Goal: Task Accomplishment & Management: Use online tool/utility

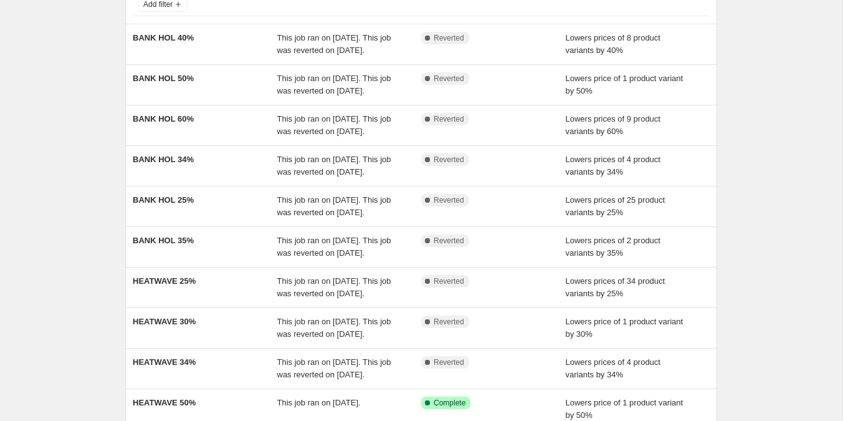
scroll to position [87, 0]
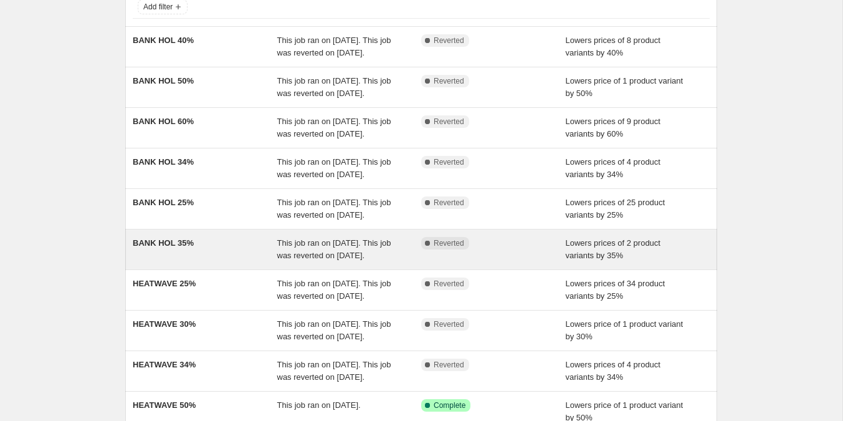
click at [173, 262] on div "BANK HOL 35%" at bounding box center [205, 249] width 145 height 25
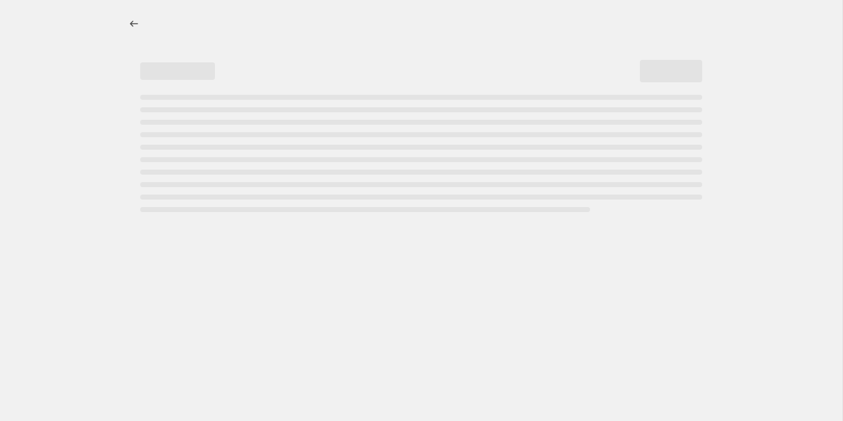
select select "percentage"
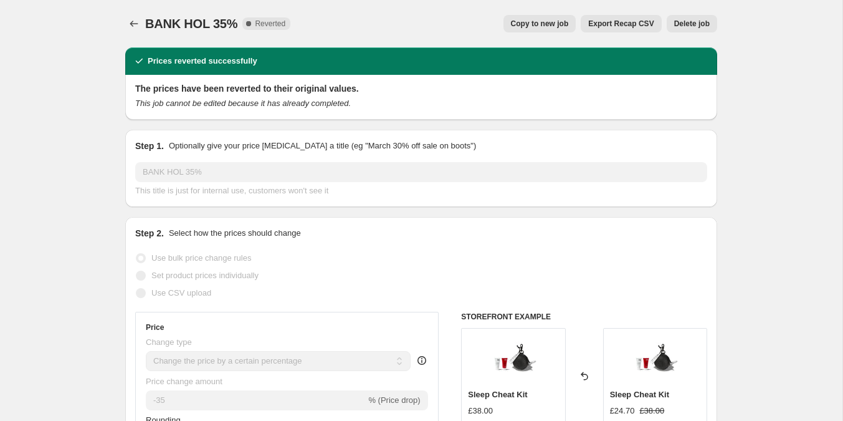
click at [560, 21] on span "Copy to new job" at bounding box center [540, 24] width 58 height 10
select select "percentage"
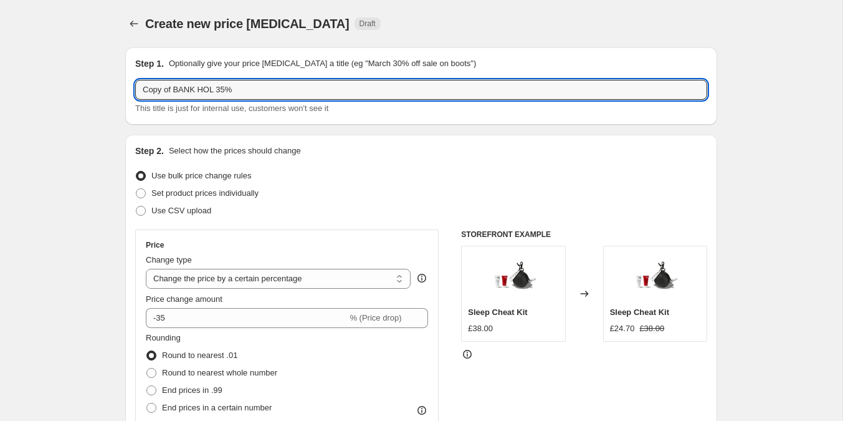
drag, startPoint x: 219, startPoint y: 87, endPoint x: 112, endPoint y: 70, distance: 108.5
type input "AUTUMN 35%"
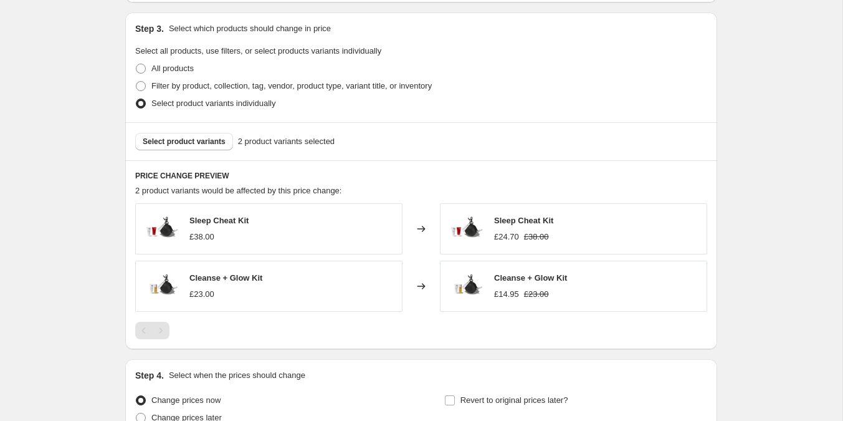
scroll to position [687, 0]
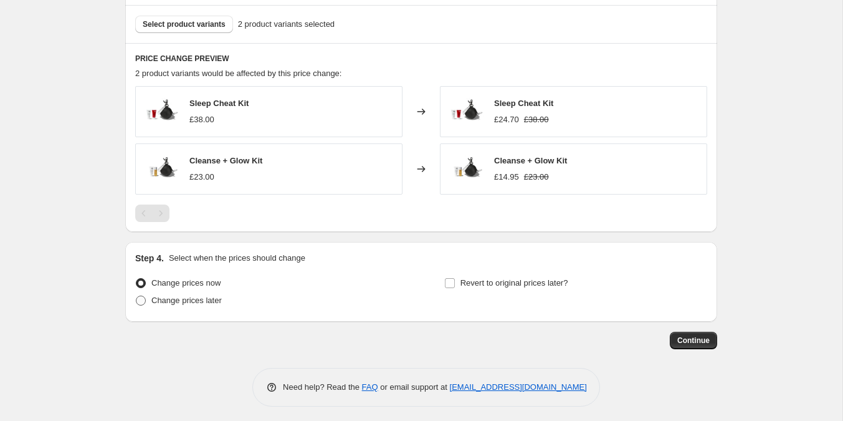
click at [140, 297] on span at bounding box center [141, 301] width 10 height 10
click at [137, 296] on input "Change prices later" at bounding box center [136, 296] width 1 height 1
radio input "true"
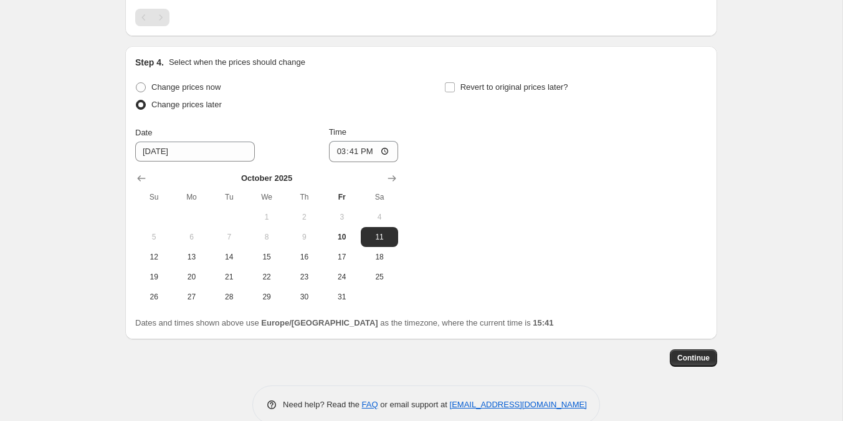
scroll to position [900, 0]
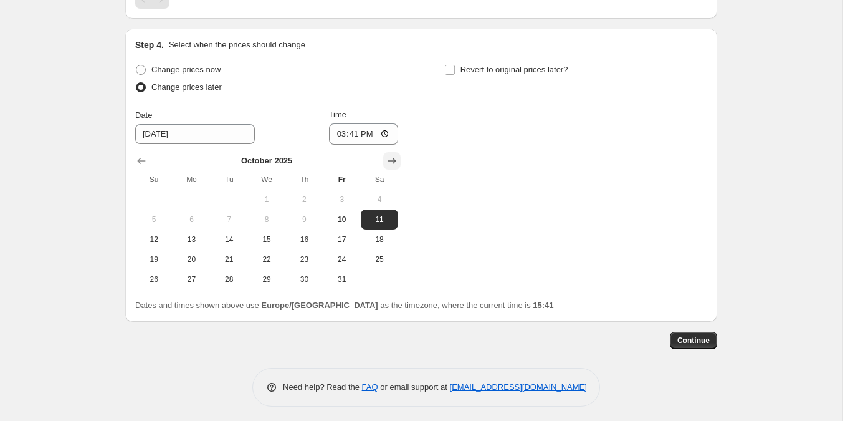
click at [396, 155] on icon "Show next month, November 2025" at bounding box center [392, 161] width 12 height 12
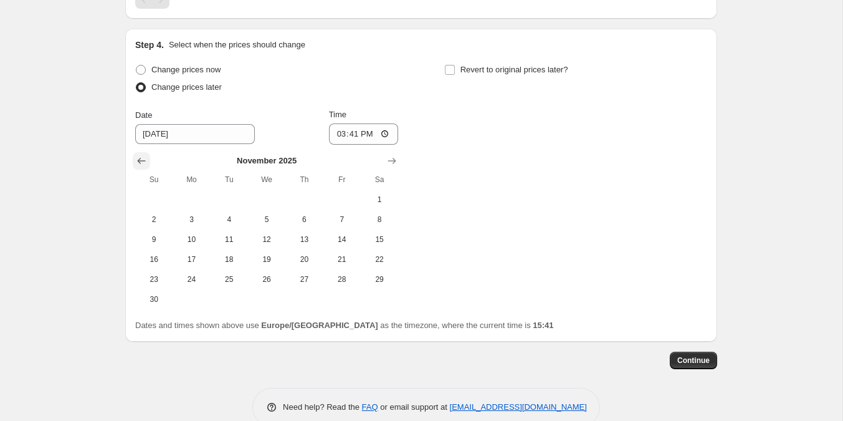
click at [139, 158] on icon "Show previous month, October 2025" at bounding box center [142, 161] width 8 height 6
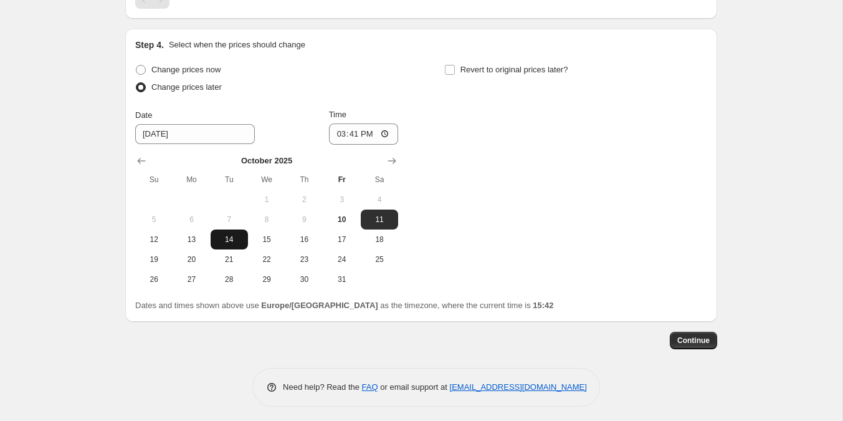
click at [226, 236] on span "14" at bounding box center [229, 239] width 27 height 10
type input "10/14/2025"
click at [383, 130] on input "15:41" at bounding box center [364, 133] width 70 height 21
type input "00:00"
click at [412, 126] on div "Change prices now Change prices later Date 10/14/2025 Time 00:00 October 2025 S…" at bounding box center [421, 175] width 572 height 228
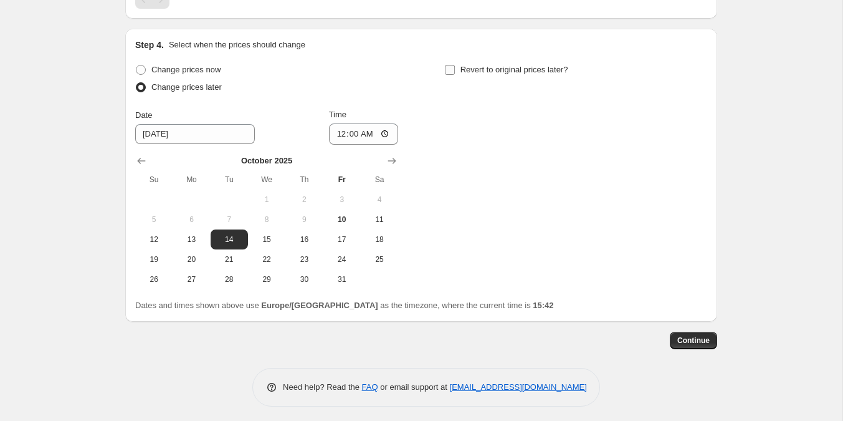
click at [451, 69] on input "Revert to original prices later?" at bounding box center [450, 70] width 10 height 10
checkbox input "true"
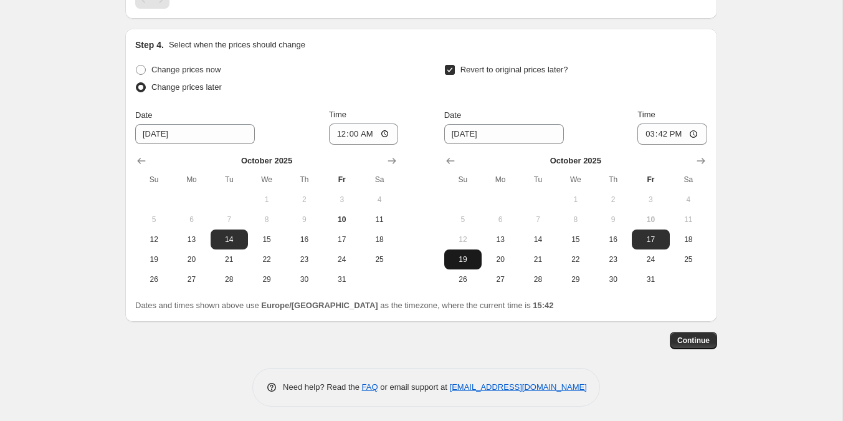
click at [458, 258] on span "19" at bounding box center [462, 259] width 27 height 10
type input "10/19/2025"
click at [660, 133] on input "15:42" at bounding box center [673, 133] width 70 height 21
type input "23:59"
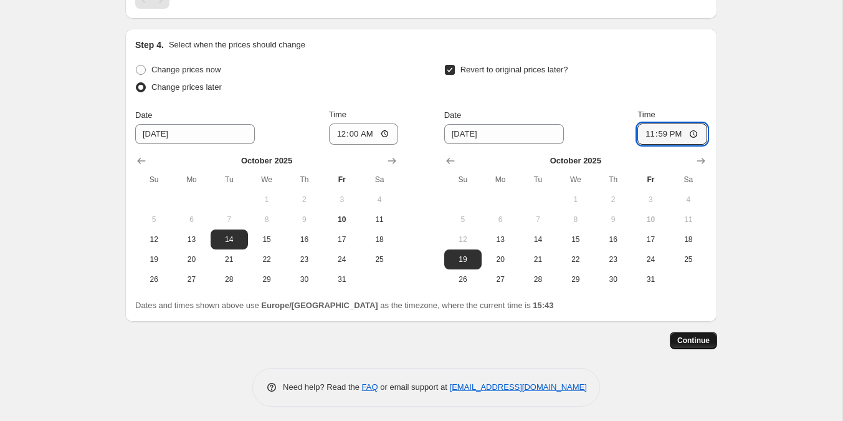
click at [689, 337] on span "Continue" at bounding box center [694, 340] width 32 height 10
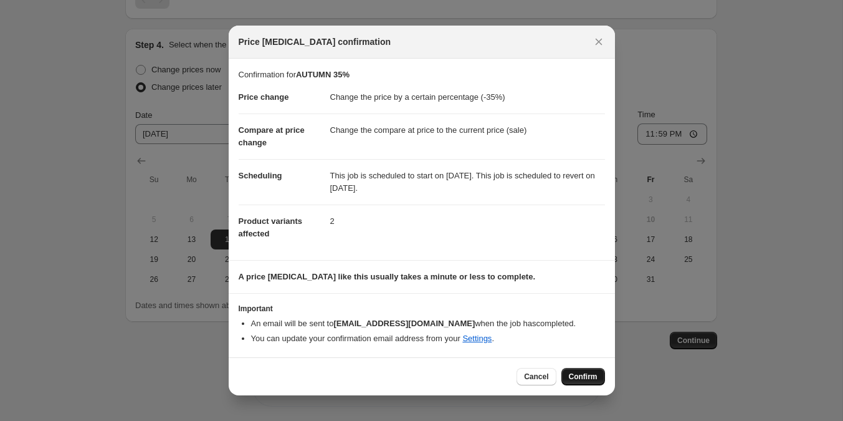
click at [574, 383] on button "Confirm" at bounding box center [584, 376] width 44 height 17
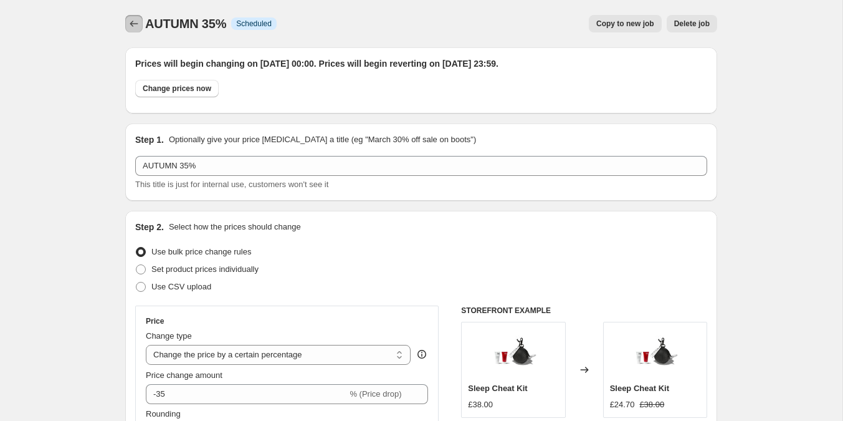
click at [130, 23] on icon "Price change jobs" at bounding box center [134, 23] width 12 height 12
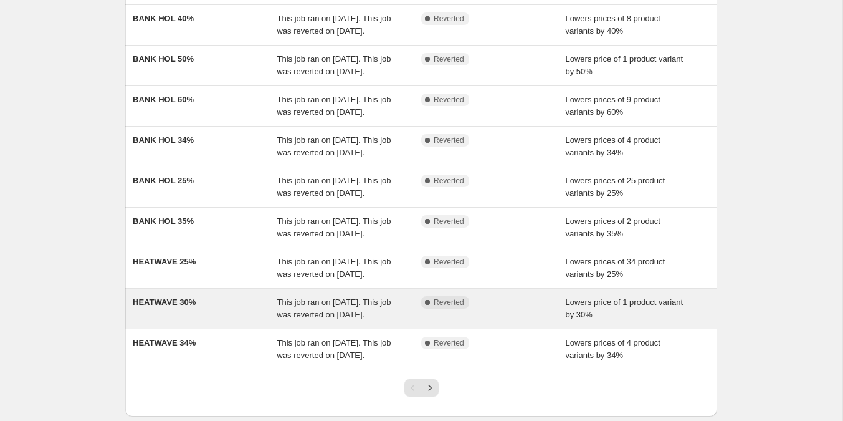
scroll to position [155, 0]
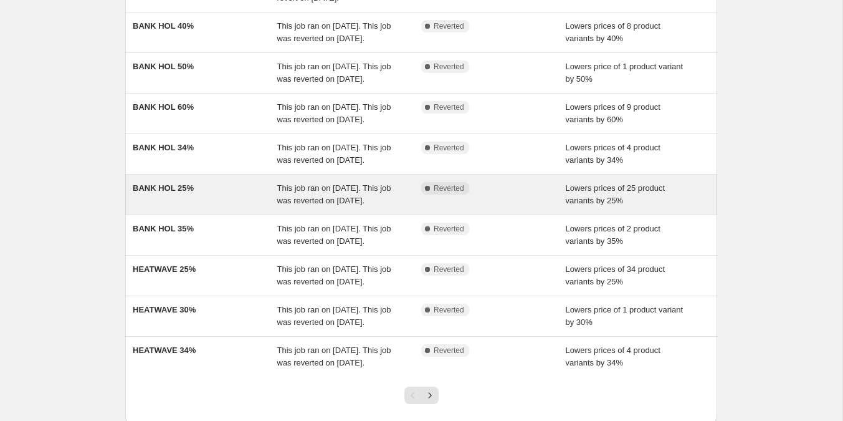
click at [191, 193] on span "BANK HOL 25%" at bounding box center [163, 187] width 61 height 9
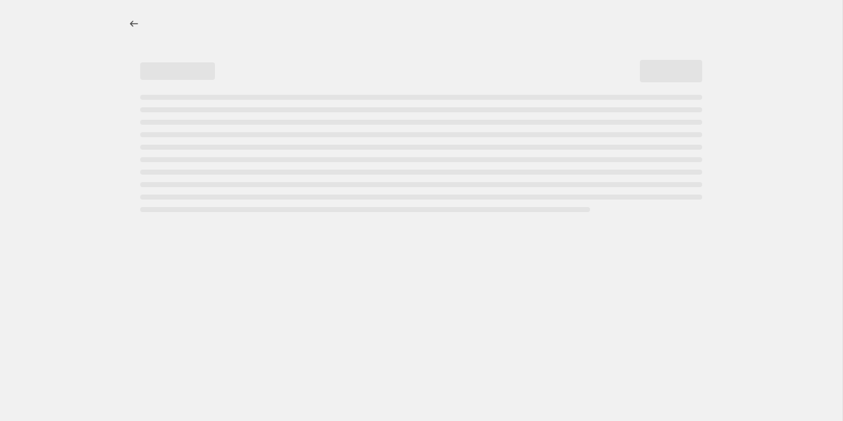
select select "percentage"
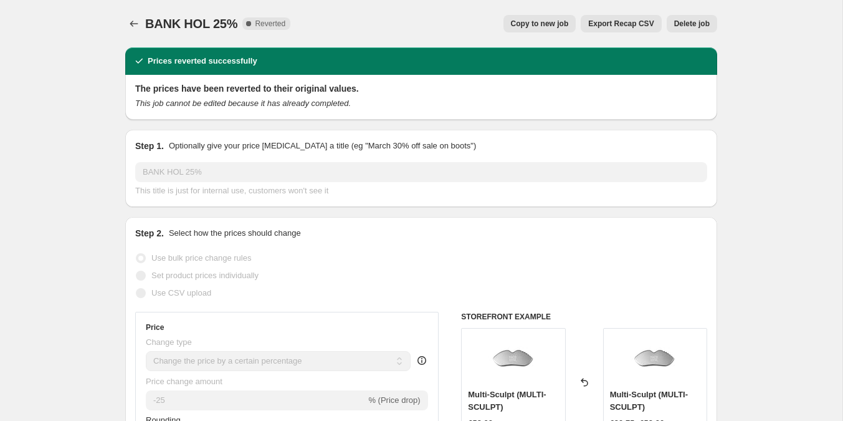
click at [538, 21] on span "Copy to new job" at bounding box center [540, 24] width 58 height 10
select select "percentage"
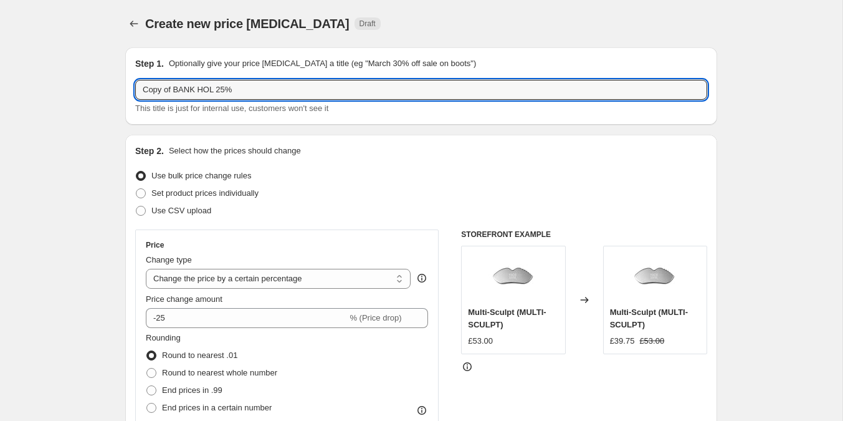
drag, startPoint x: 215, startPoint y: 93, endPoint x: 121, endPoint y: 82, distance: 94.7
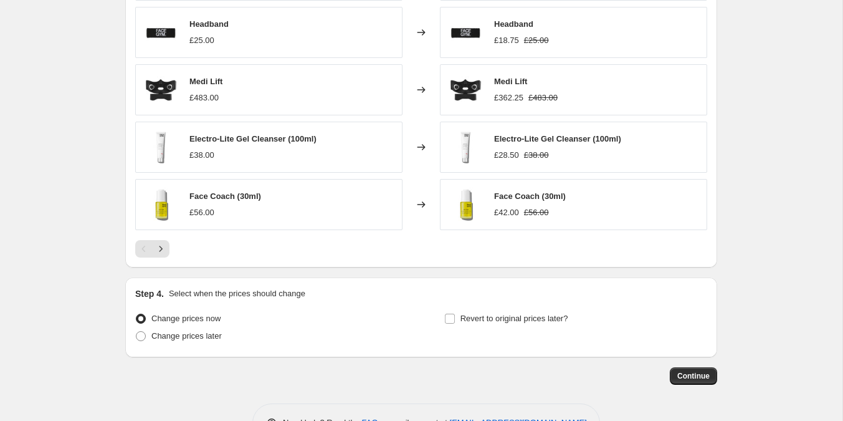
scroll to position [858, 0]
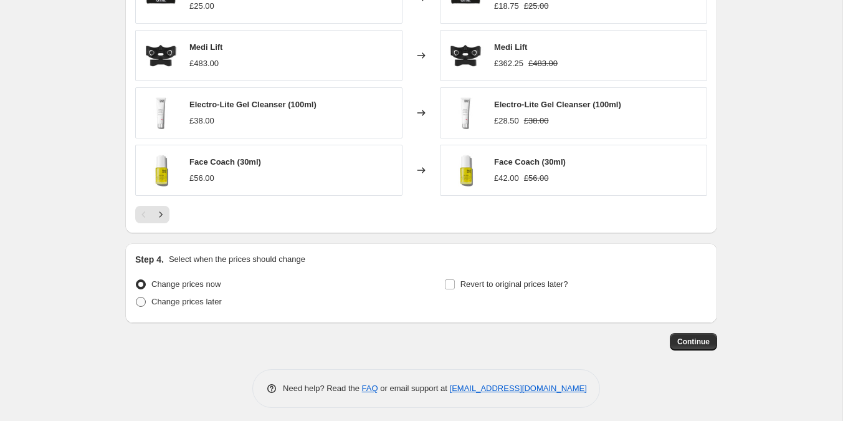
type input "AUTUMN 25%"
click at [141, 297] on span at bounding box center [141, 302] width 10 height 10
click at [137, 297] on input "Change prices later" at bounding box center [136, 297] width 1 height 1
radio input "true"
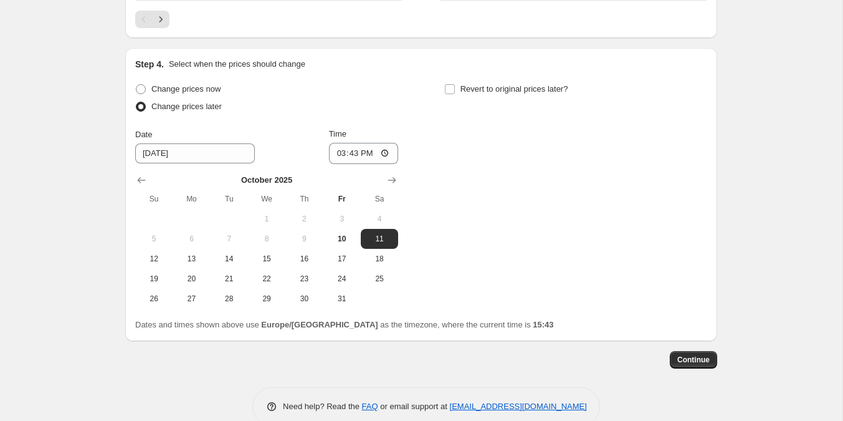
scroll to position [1055, 0]
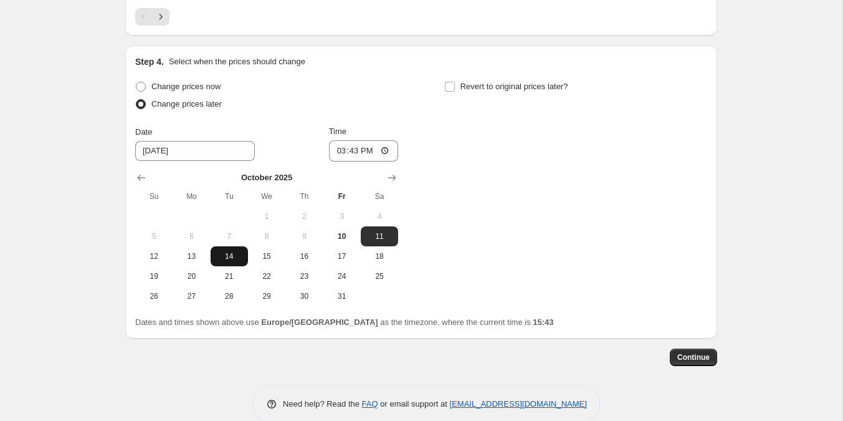
click at [239, 251] on span "14" at bounding box center [229, 256] width 27 height 10
type input "10/14/2025"
click at [347, 145] on input "15:43" at bounding box center [364, 150] width 70 height 21
type input "00:00"
click at [449, 82] on input "Revert to original prices later?" at bounding box center [450, 87] width 10 height 10
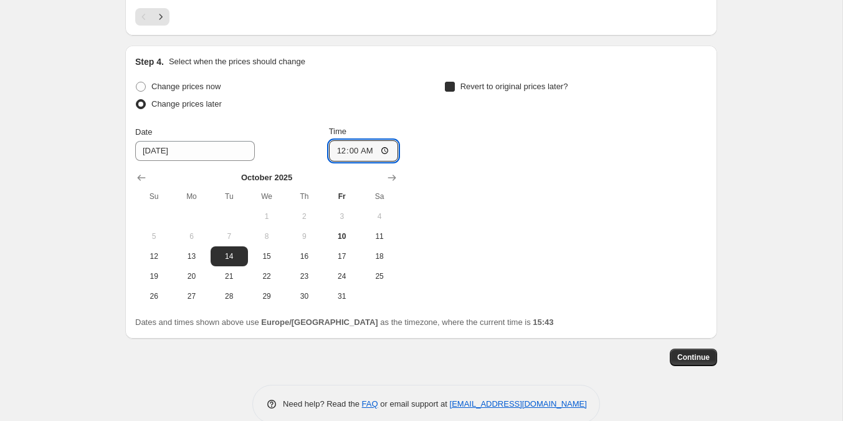
checkbox input "true"
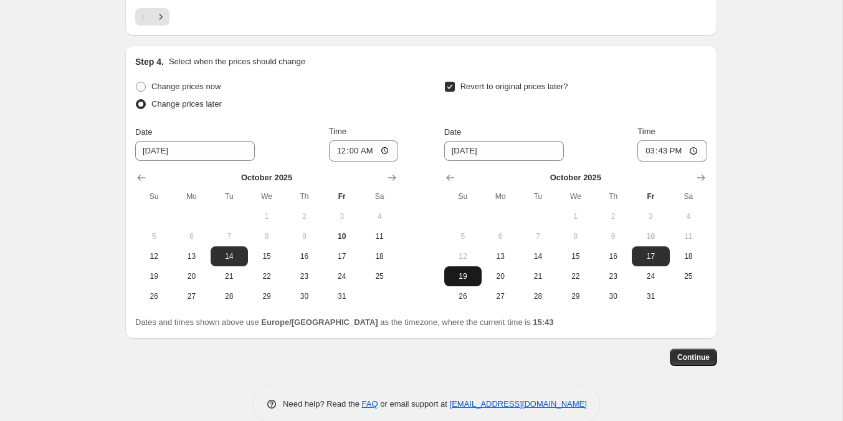
click at [469, 275] on span "19" at bounding box center [462, 276] width 27 height 10
type input "10/19/2025"
click at [663, 143] on input "15:43" at bounding box center [673, 150] width 70 height 21
type input "23:59"
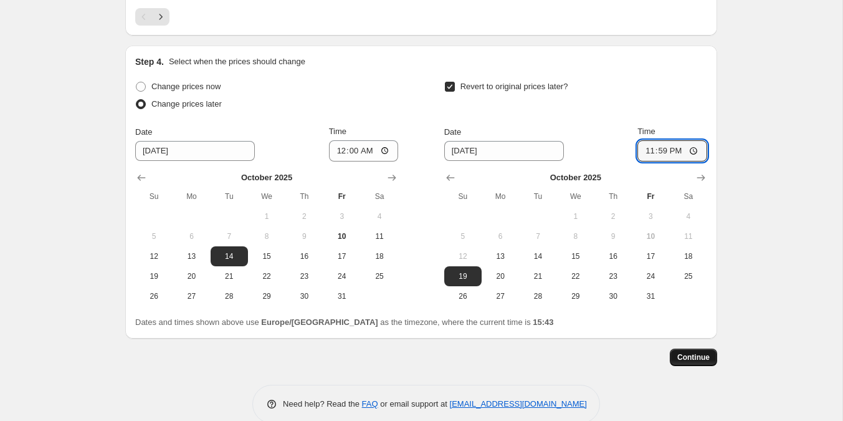
click at [688, 352] on span "Continue" at bounding box center [694, 357] width 32 height 10
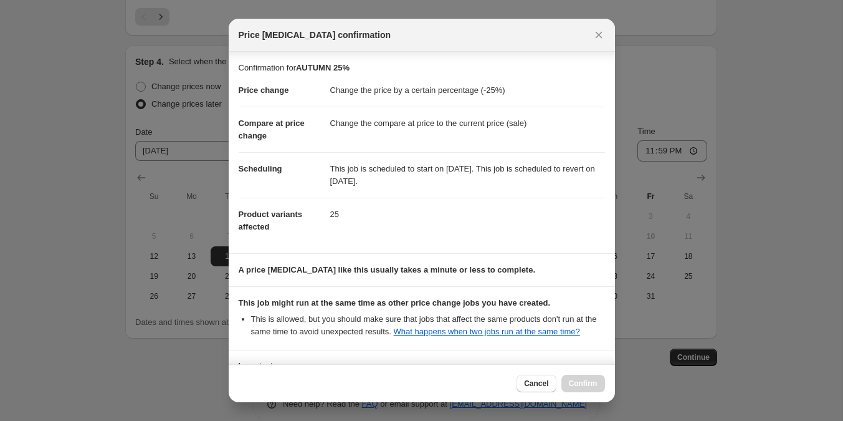
scroll to position [111, 0]
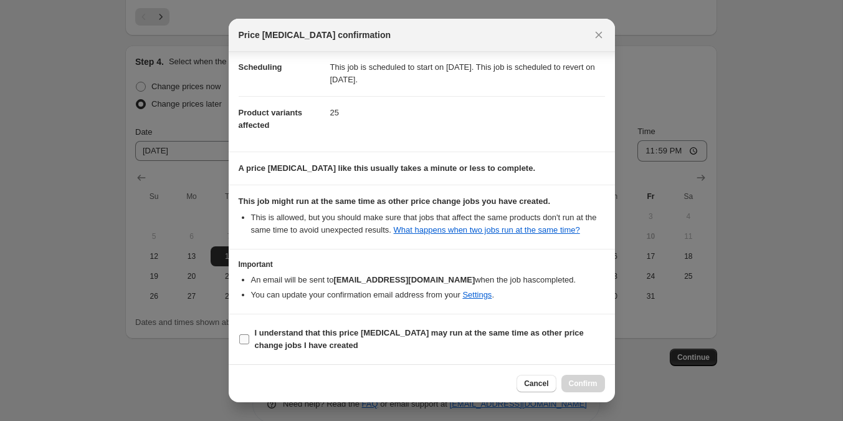
click at [370, 330] on b "I understand that this price change job may run at the same time as other price…" at bounding box center [419, 339] width 329 height 22
click at [249, 334] on input "I understand that this price change job may run at the same time as other price…" at bounding box center [244, 339] width 10 height 10
checkbox input "true"
click at [574, 380] on span "Confirm" at bounding box center [583, 383] width 29 height 10
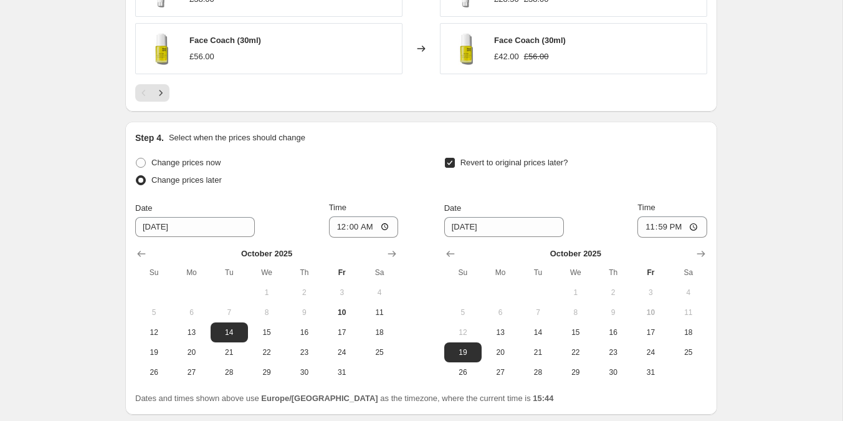
scroll to position [1147, 0]
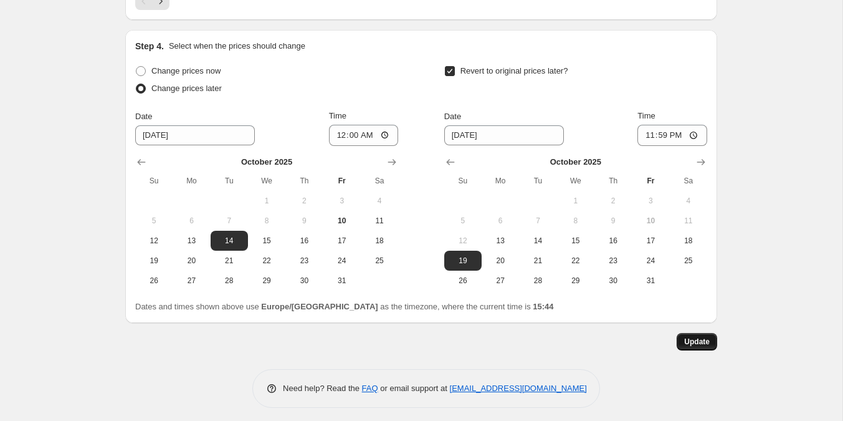
click at [711, 333] on button "Update" at bounding box center [697, 341] width 41 height 17
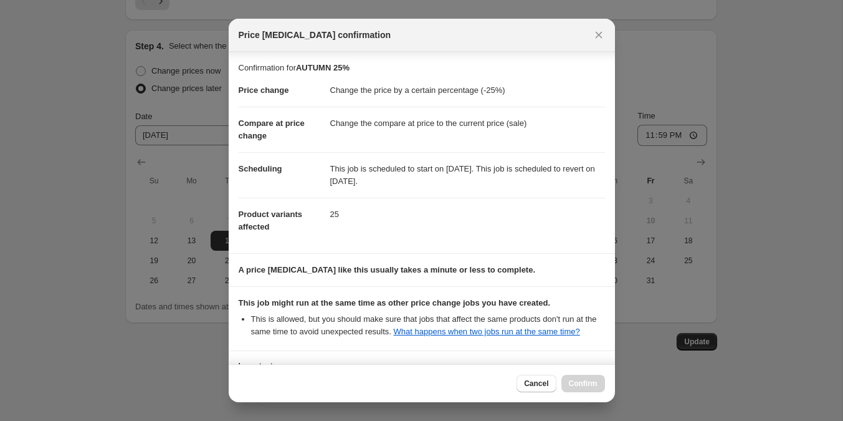
scroll to position [111, 0]
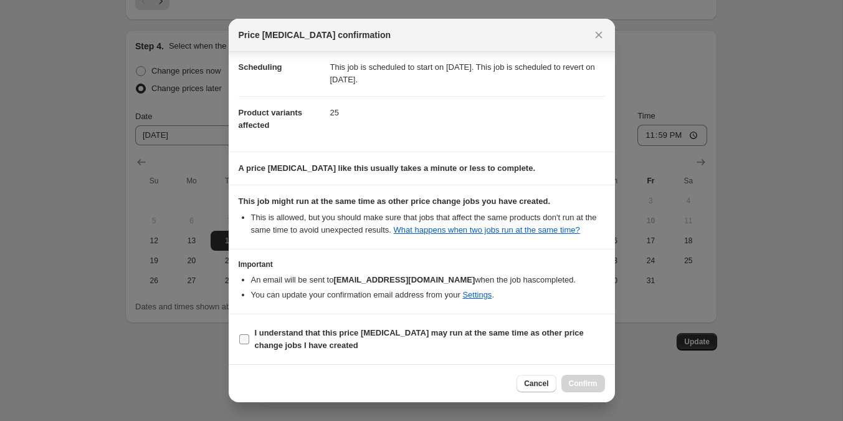
click at [418, 339] on span "I understand that this price change job may run at the same time as other price…" at bounding box center [430, 339] width 350 height 25
click at [249, 339] on input "I understand that this price change job may run at the same time as other price…" at bounding box center [244, 339] width 10 height 10
checkbox input "true"
click at [570, 381] on span "Confirm" at bounding box center [583, 383] width 29 height 10
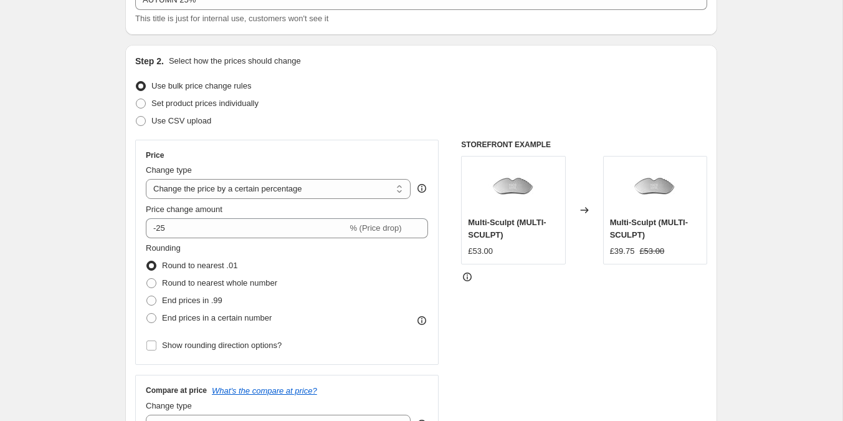
scroll to position [0, 0]
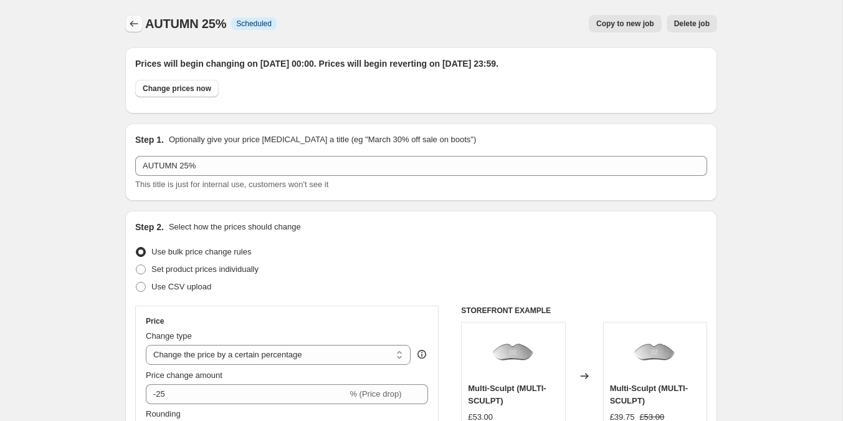
click at [129, 22] on icon "Price change jobs" at bounding box center [134, 23] width 12 height 12
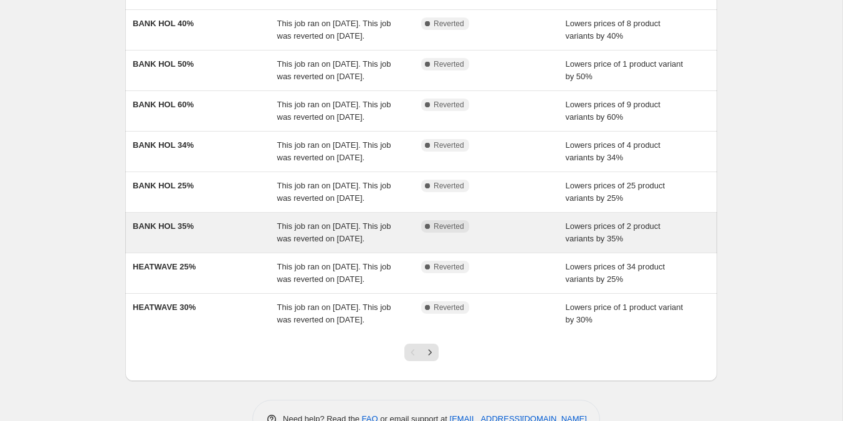
scroll to position [208, 0]
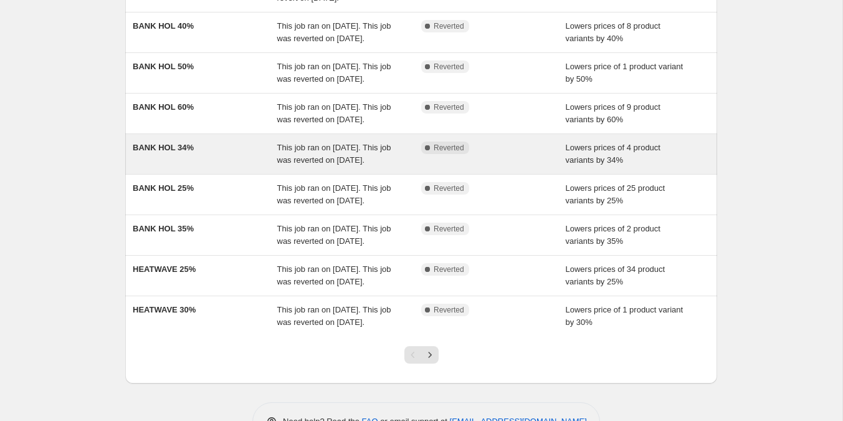
click at [251, 166] on div "BANK HOL 34%" at bounding box center [205, 154] width 145 height 25
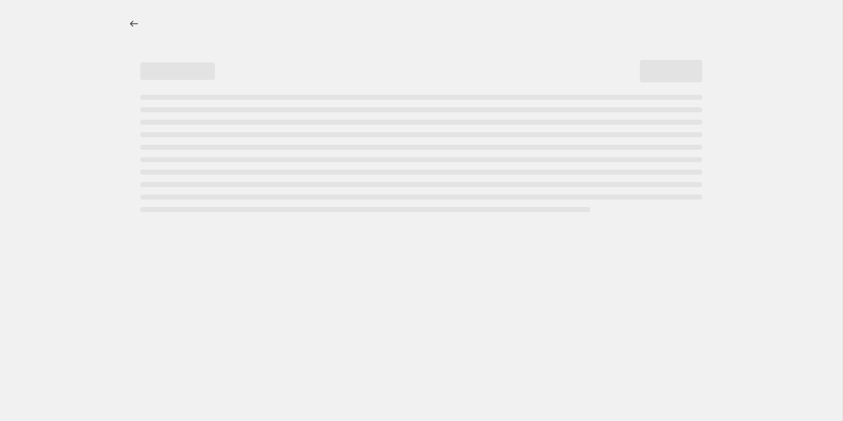
select select "percentage"
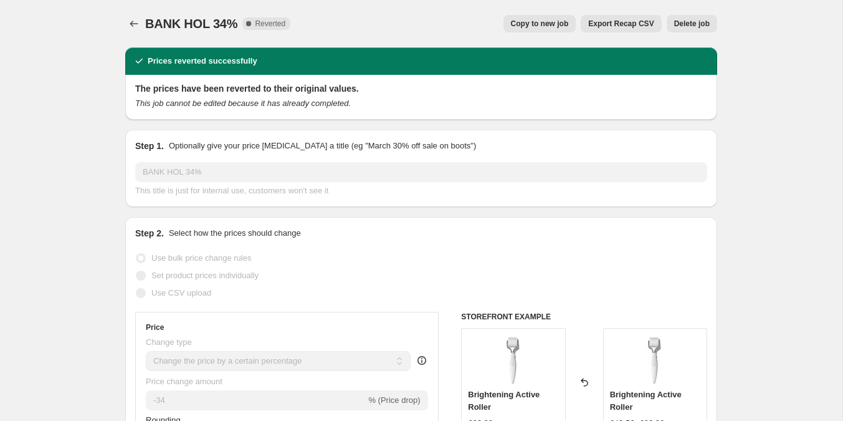
click at [542, 29] on button "Copy to new job" at bounding box center [540, 23] width 73 height 17
select select "percentage"
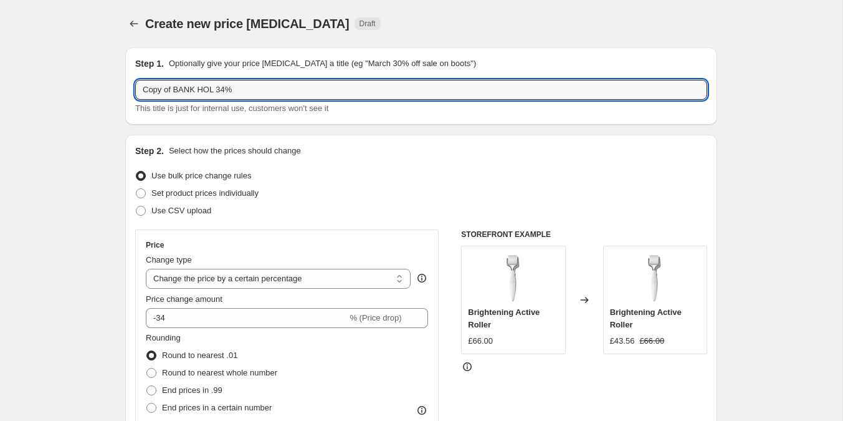
drag, startPoint x: 218, startPoint y: 90, endPoint x: 118, endPoint y: 92, distance: 99.1
type input "AUTUMN 34%"
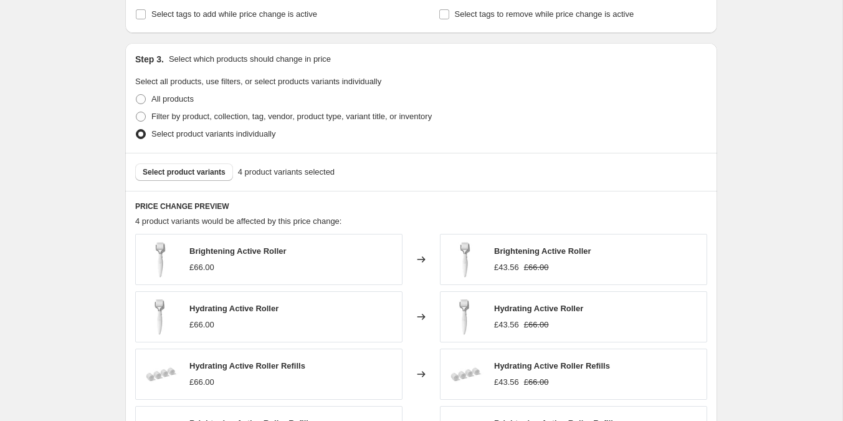
scroll to position [801, 0]
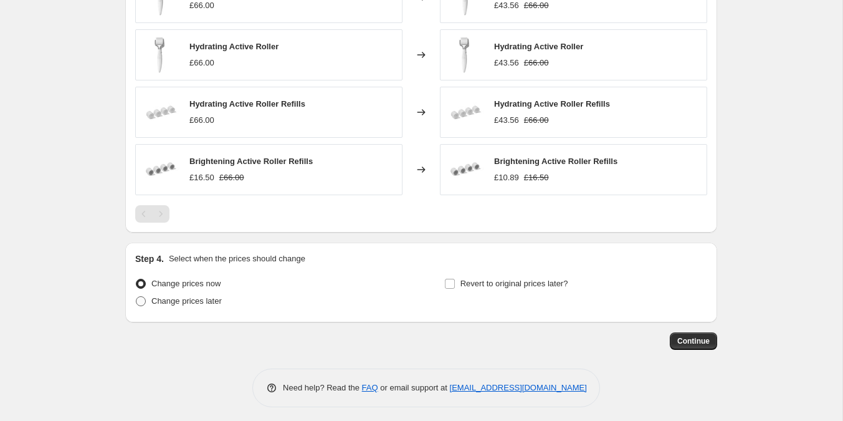
click at [143, 301] on span at bounding box center [141, 301] width 10 height 10
click at [137, 297] on input "Change prices later" at bounding box center [136, 296] width 1 height 1
radio input "true"
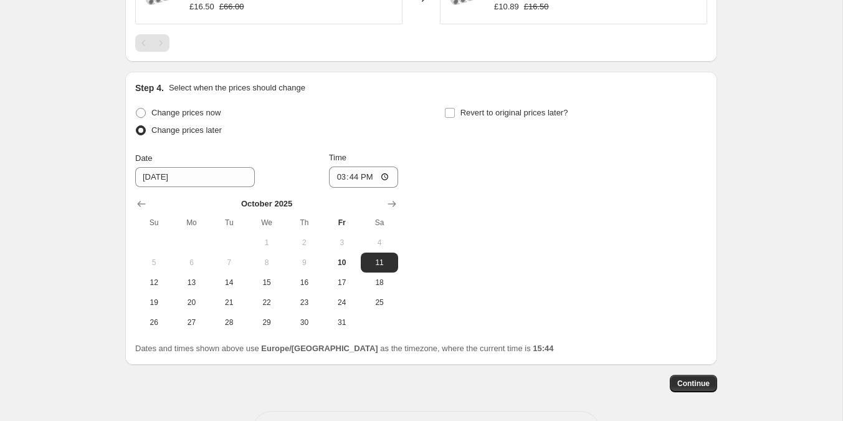
scroll to position [997, 0]
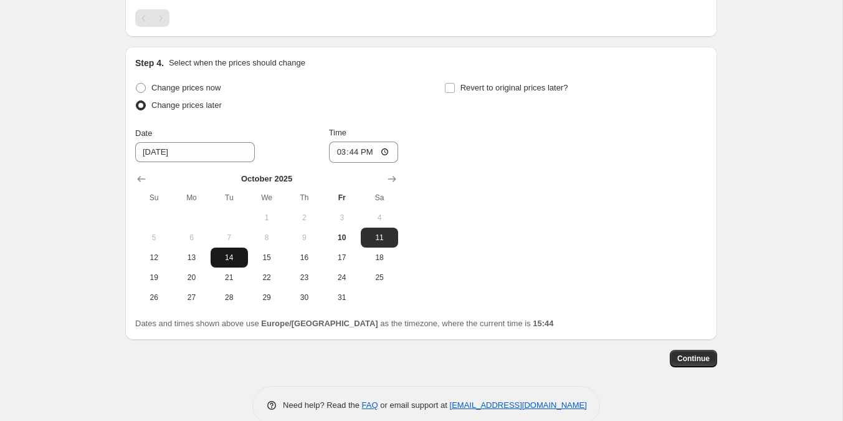
click at [234, 252] on span "14" at bounding box center [229, 257] width 27 height 10
type input "10/14/2025"
click at [350, 147] on input "15:44" at bounding box center [364, 152] width 70 height 21
type input "00:00"
click at [452, 87] on input "Revert to original prices later?" at bounding box center [450, 88] width 10 height 10
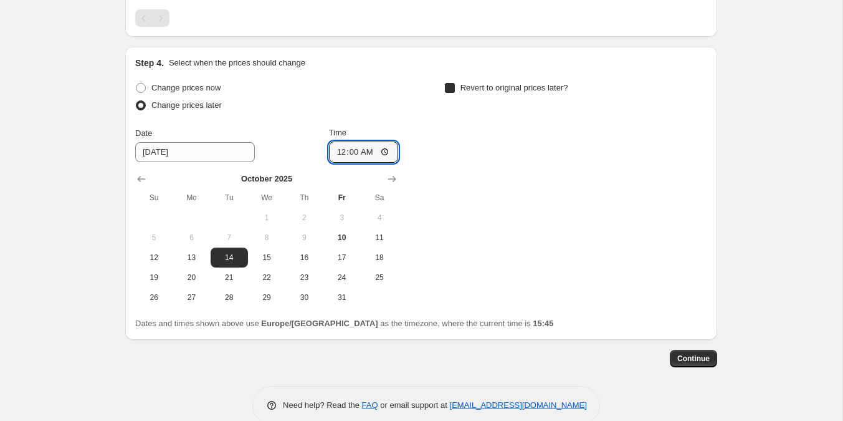
checkbox input "true"
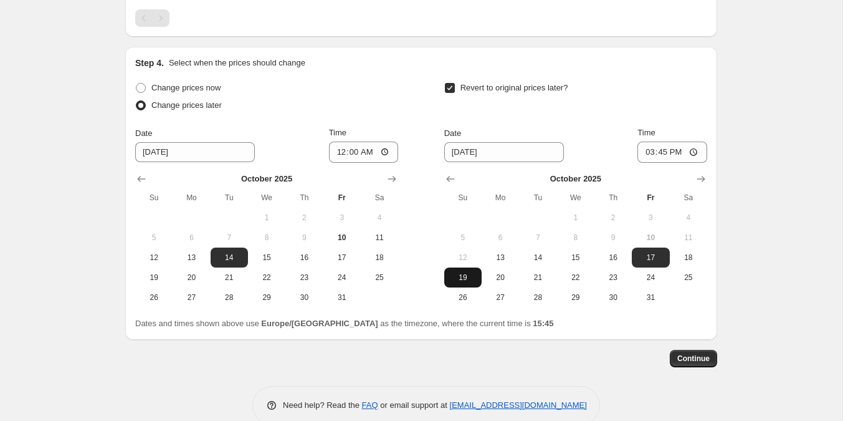
click at [464, 272] on span "19" at bounding box center [462, 277] width 27 height 10
type input "10/19/2025"
click at [663, 147] on input "15:45" at bounding box center [673, 152] width 70 height 21
type input "23:59"
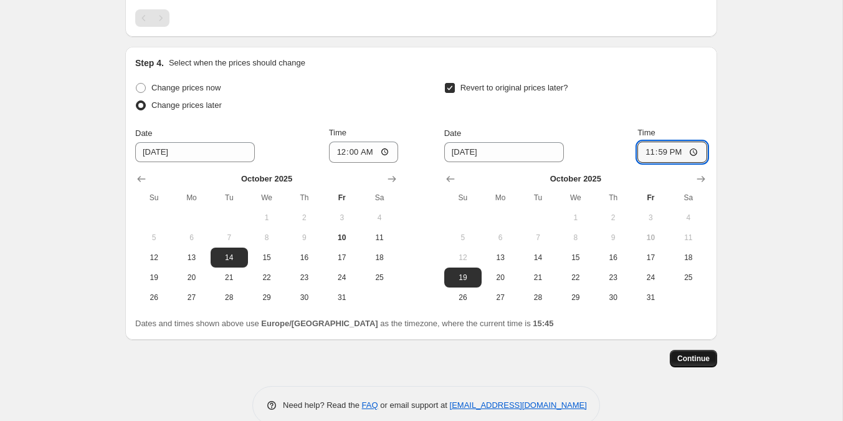
click at [682, 360] on button "Continue" at bounding box center [693, 358] width 47 height 17
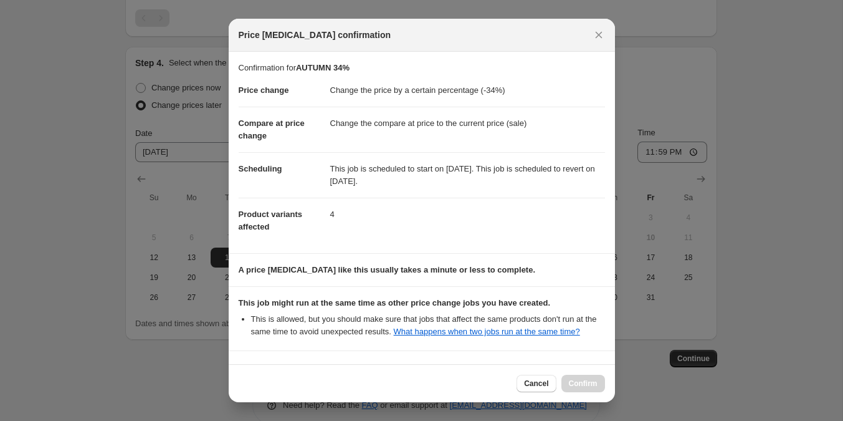
scroll to position [188, 0]
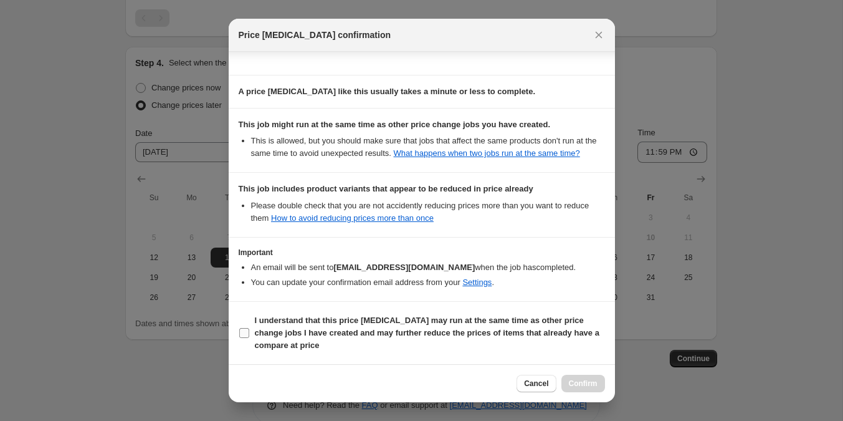
click at [438, 328] on b "I understand that this price change job may run at the same time as other price…" at bounding box center [427, 332] width 345 height 34
click at [249, 328] on input "I understand that this price change job may run at the same time as other price…" at bounding box center [244, 333] width 10 height 10
checkbox input "true"
click at [586, 381] on span "Confirm" at bounding box center [583, 383] width 29 height 10
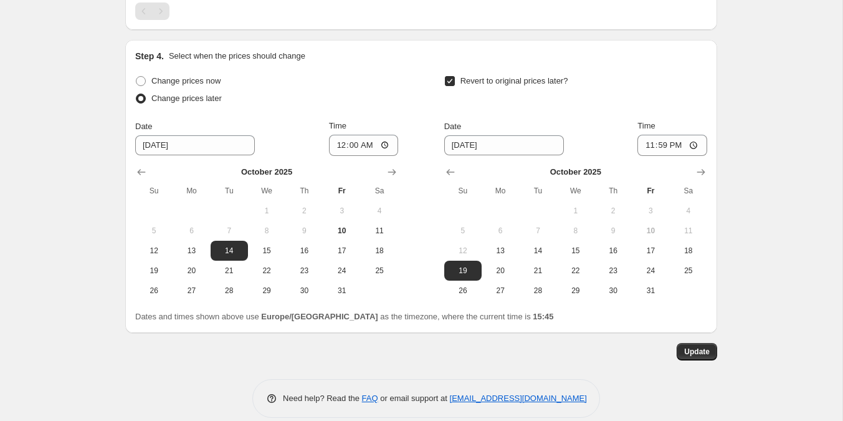
scroll to position [1090, 0]
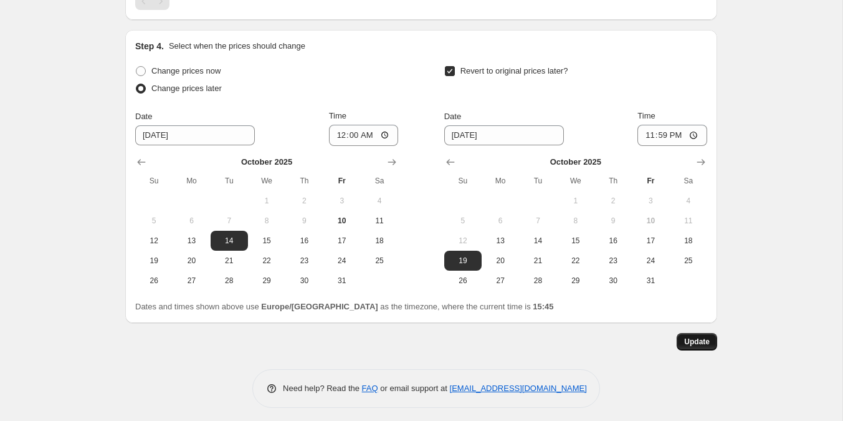
click at [698, 337] on span "Update" at bounding box center [698, 342] width 26 height 10
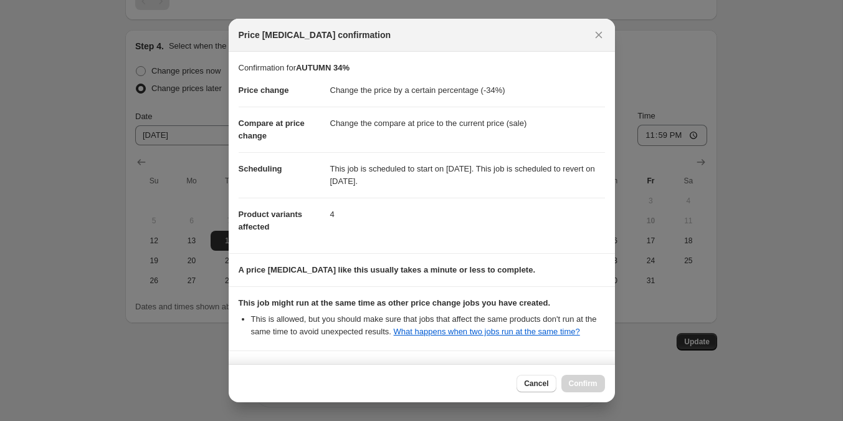
scroll to position [188, 0]
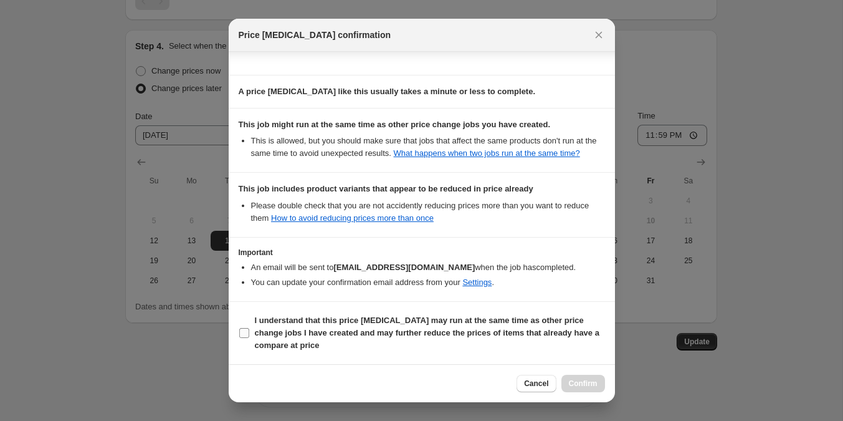
click at [393, 327] on span "I understand that this price change job may run at the same time as other price…" at bounding box center [430, 332] width 350 height 37
click at [249, 328] on input "I understand that this price change job may run at the same time as other price…" at bounding box center [244, 333] width 10 height 10
checkbox input "true"
click at [576, 378] on button "Confirm" at bounding box center [584, 383] width 44 height 17
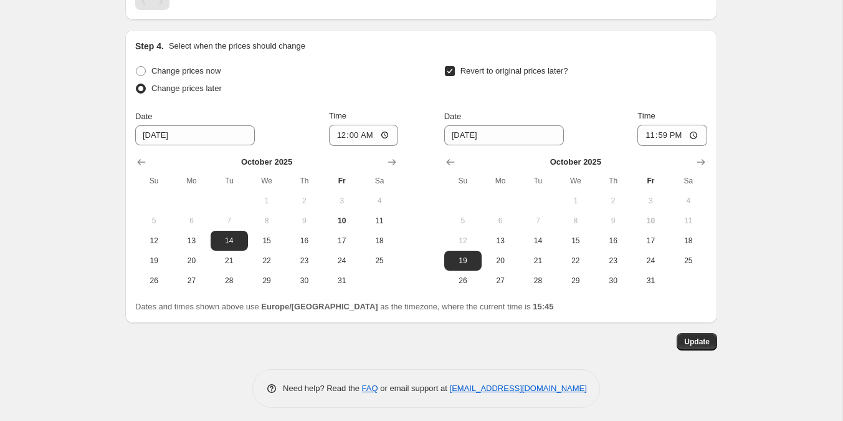
scroll to position [0, 0]
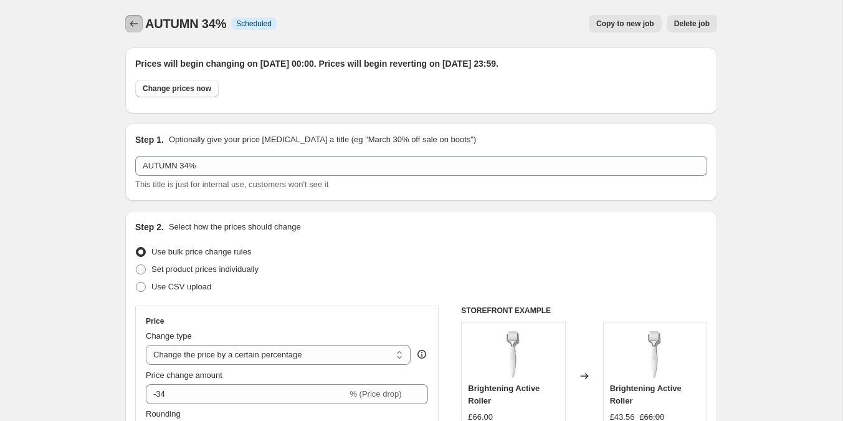
click at [132, 22] on icon "Price change jobs" at bounding box center [134, 23] width 12 height 12
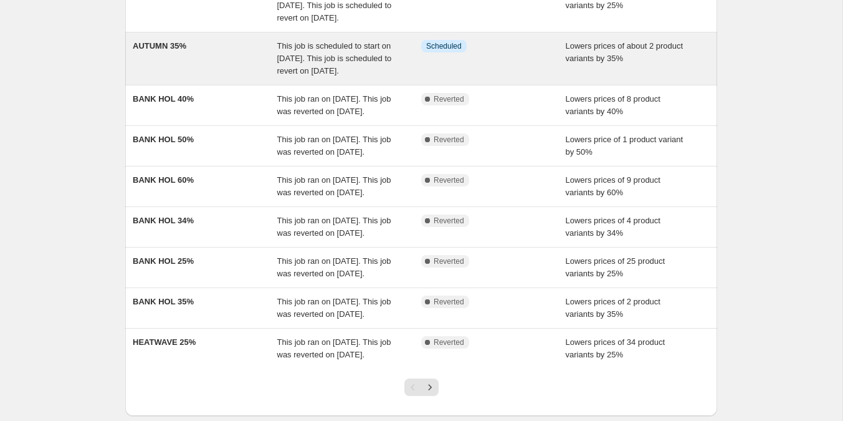
scroll to position [188, 0]
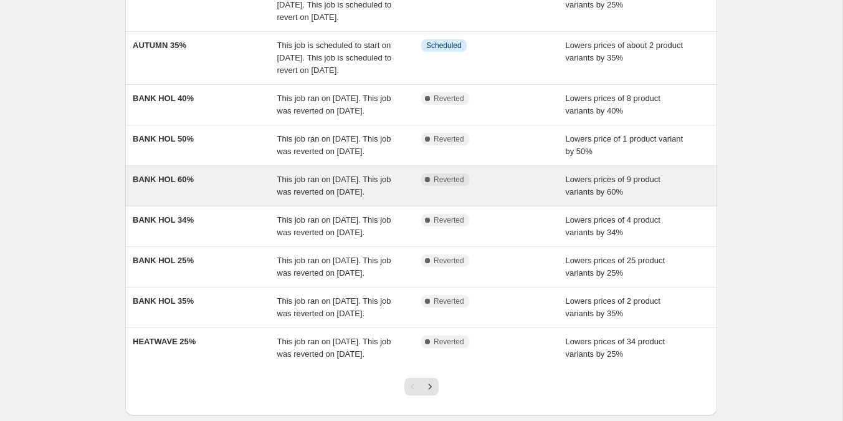
click at [218, 198] on div "BANK HOL 60%" at bounding box center [205, 185] width 145 height 25
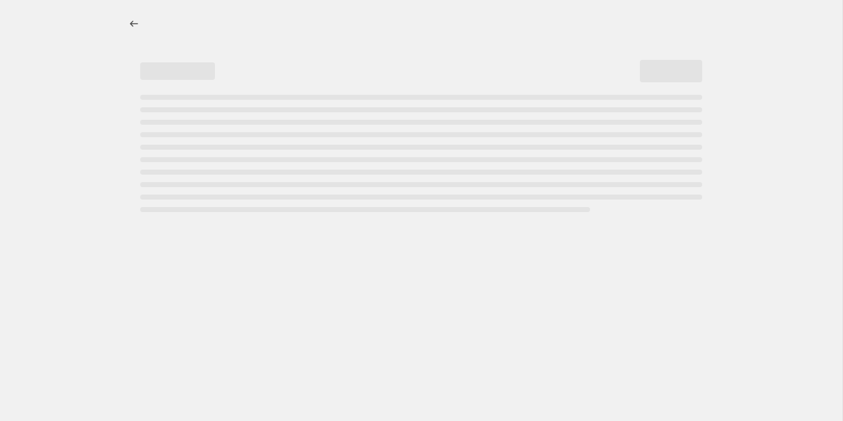
select select "percentage"
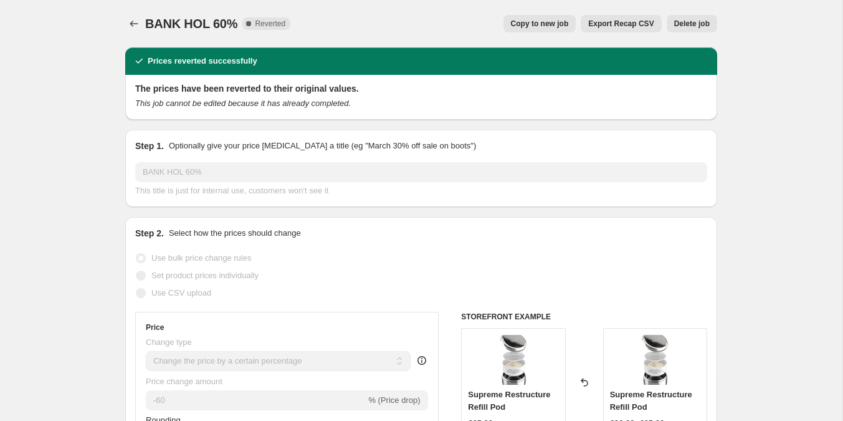
click at [536, 22] on span "Copy to new job" at bounding box center [540, 24] width 58 height 10
select select "percentage"
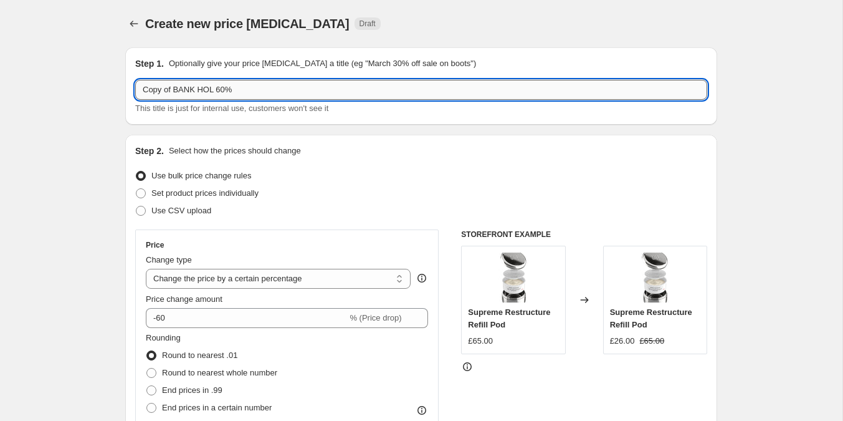
click at [217, 88] on input "Copy of BANK HOL 60%" at bounding box center [421, 90] width 572 height 20
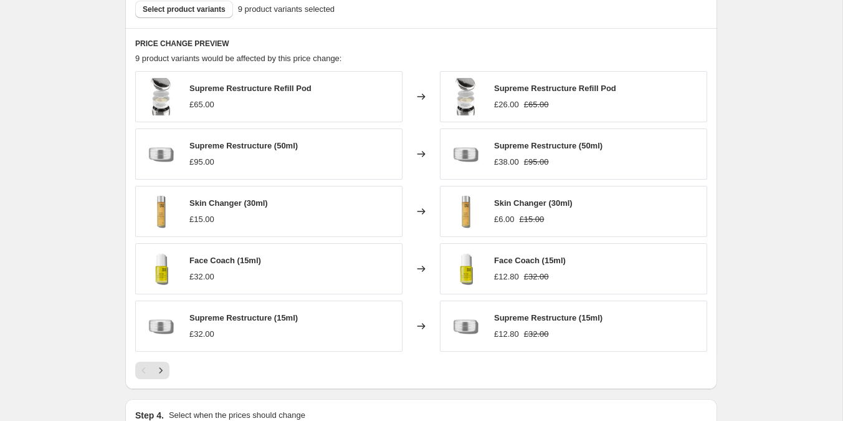
scroll to position [858, 0]
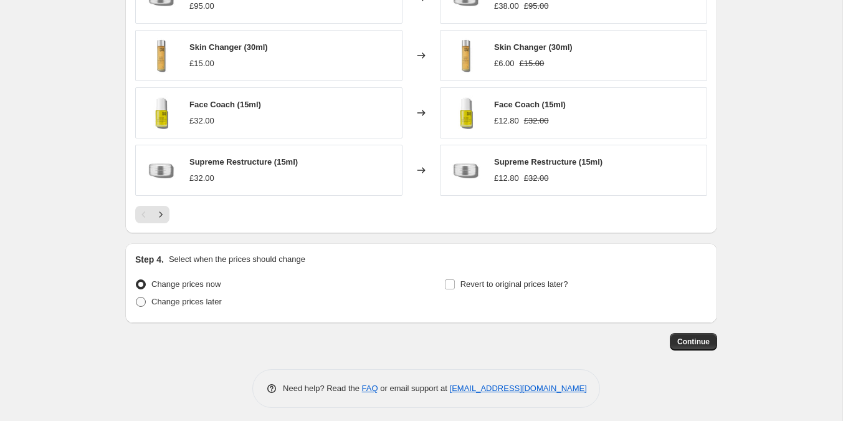
type input "AUTUMN 60%"
click at [145, 297] on span at bounding box center [141, 302] width 10 height 10
click at [137, 297] on input "Change prices later" at bounding box center [136, 297] width 1 height 1
radio input "true"
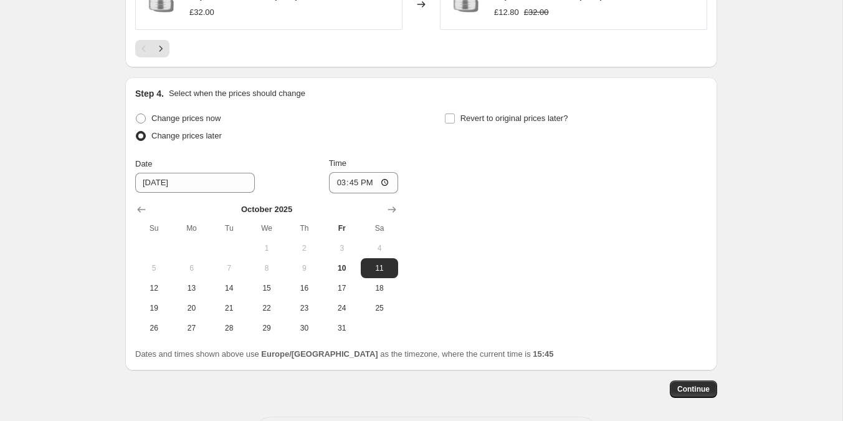
scroll to position [1026, 0]
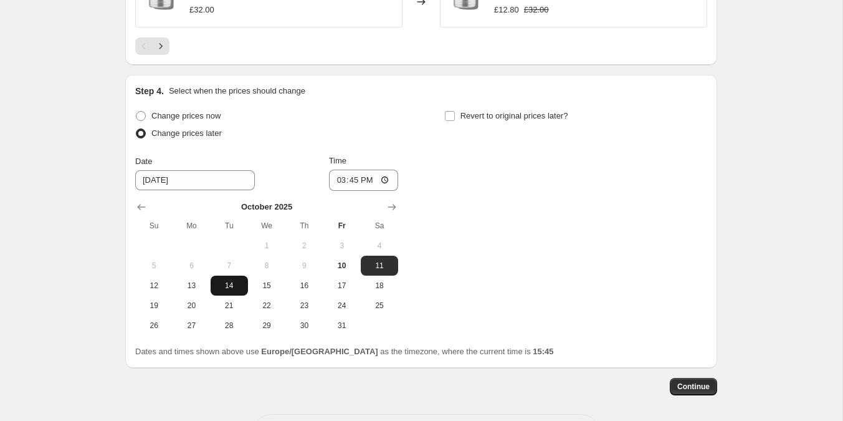
click at [229, 281] on span "14" at bounding box center [229, 286] width 27 height 10
type input "10/14/2025"
click at [353, 176] on input "15:45" at bounding box center [364, 180] width 70 height 21
type input "00:00"
click at [448, 118] on label "Revert to original prices later?" at bounding box center [507, 115] width 124 height 17
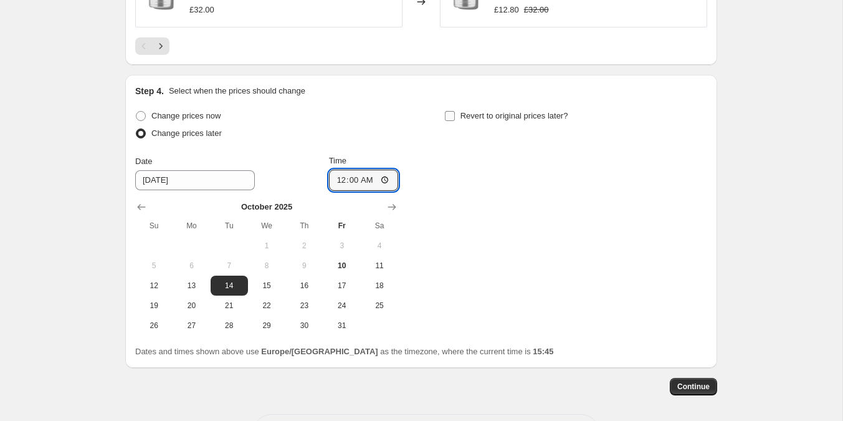
click at [448, 118] on input "Revert to original prices later?" at bounding box center [450, 116] width 10 height 10
checkbox input "true"
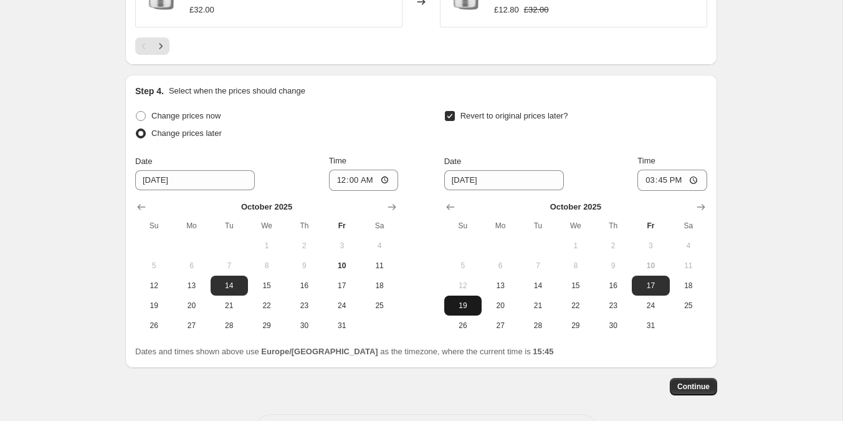
click at [462, 302] on span "19" at bounding box center [462, 305] width 27 height 10
type input "10/19/2025"
click at [661, 171] on input "15:45" at bounding box center [673, 180] width 70 height 21
type input "23:59"
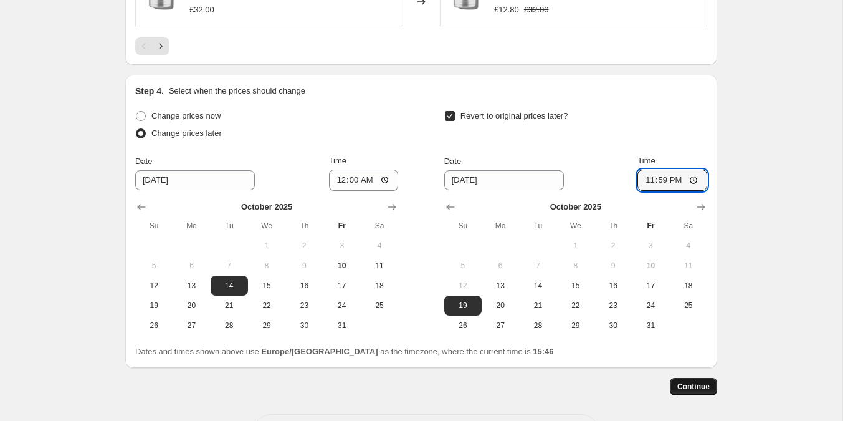
click at [676, 380] on button "Continue" at bounding box center [693, 386] width 47 height 17
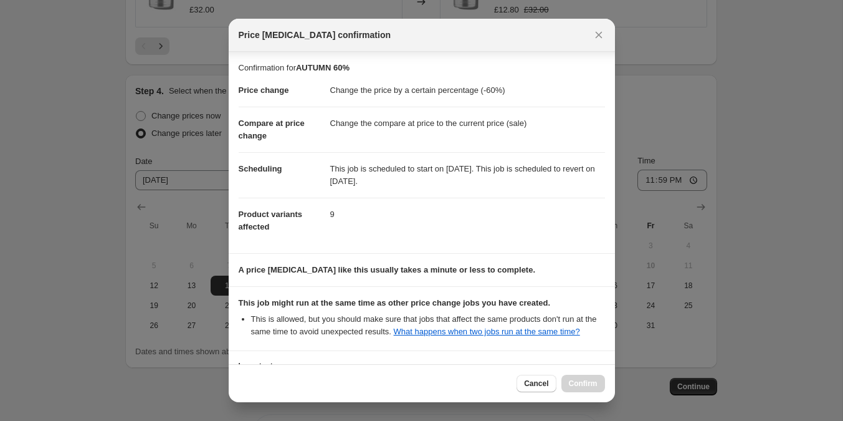
scroll to position [111, 0]
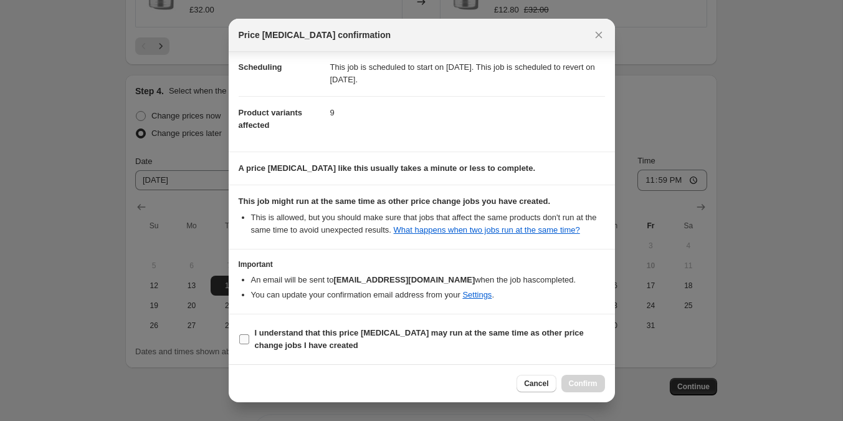
click at [350, 342] on span "I understand that this price change job may run at the same time as other price…" at bounding box center [430, 339] width 350 height 25
click at [249, 342] on input "I understand that this price change job may run at the same time as other price…" at bounding box center [244, 339] width 10 height 10
checkbox input "true"
click at [571, 383] on span "Confirm" at bounding box center [583, 383] width 29 height 10
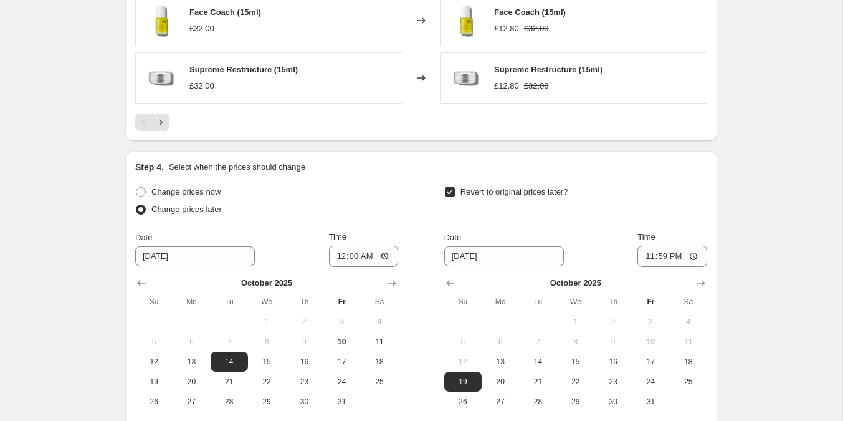
scroll to position [1147, 0]
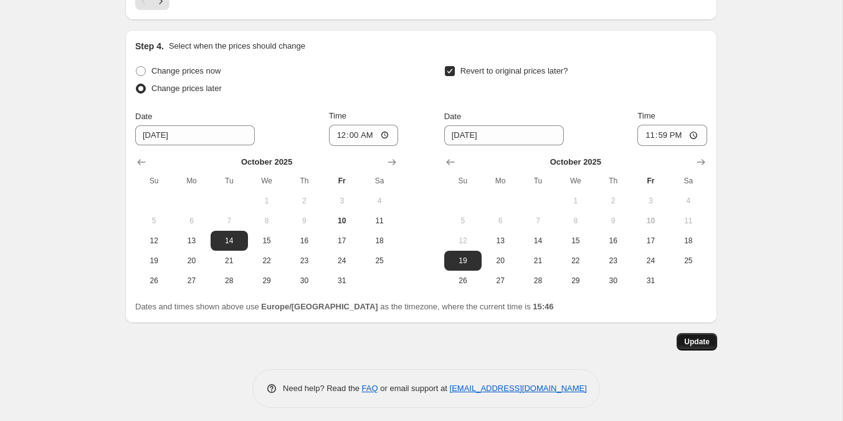
click at [688, 337] on span "Update" at bounding box center [698, 342] width 26 height 10
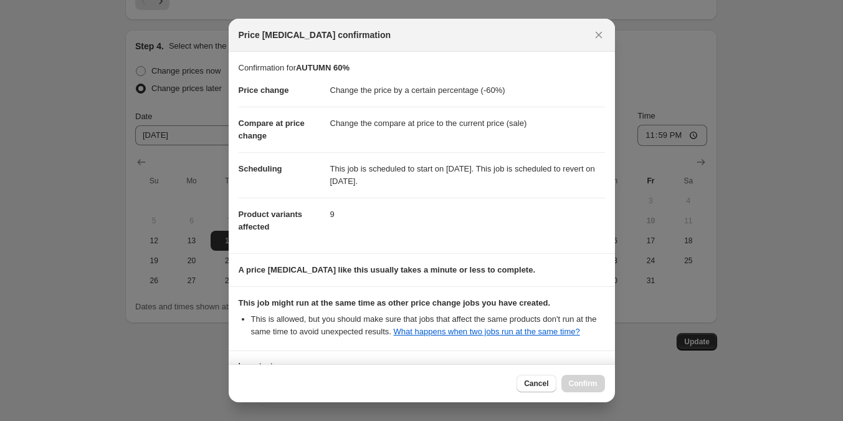
scroll to position [111, 0]
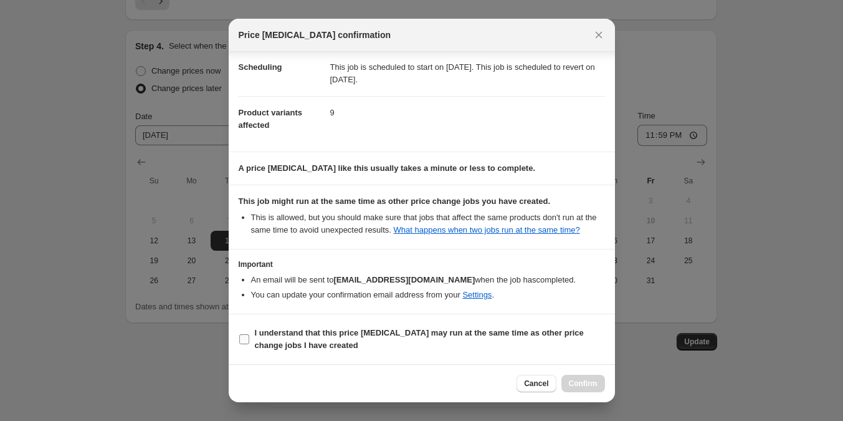
click at [507, 339] on span "I understand that this price change job may run at the same time as other price…" at bounding box center [430, 339] width 350 height 25
click at [249, 339] on input "I understand that this price change job may run at the same time as other price…" at bounding box center [244, 339] width 10 height 10
checkbox input "true"
click at [572, 388] on span "Confirm" at bounding box center [583, 383] width 29 height 10
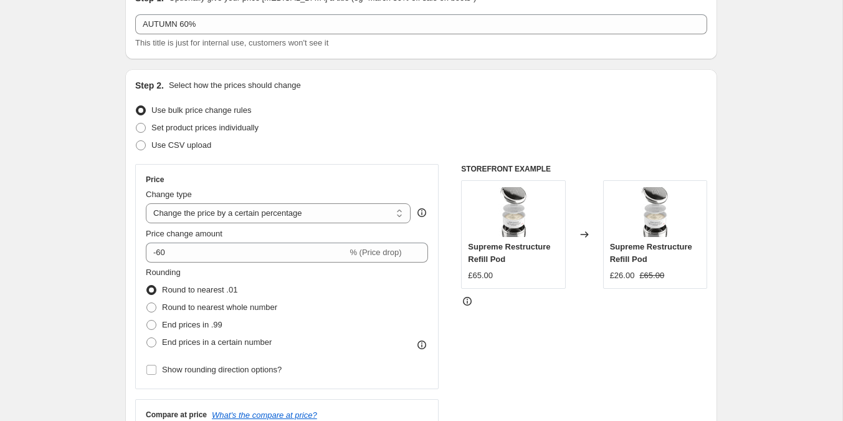
scroll to position [0, 0]
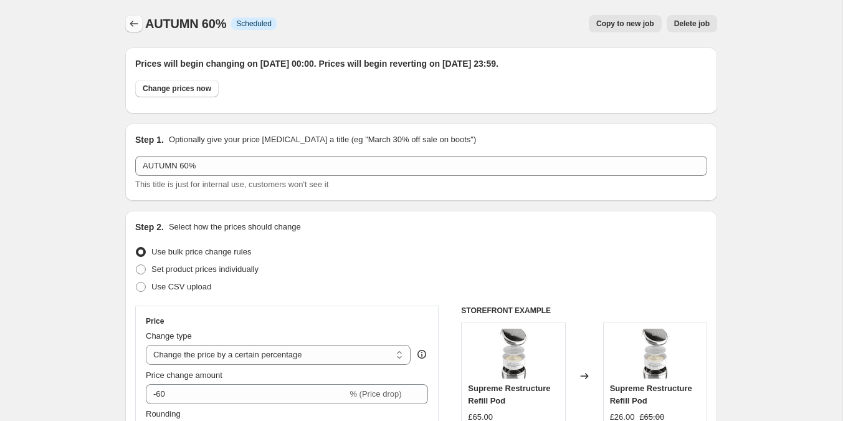
click at [140, 18] on icon "Price change jobs" at bounding box center [134, 23] width 12 height 12
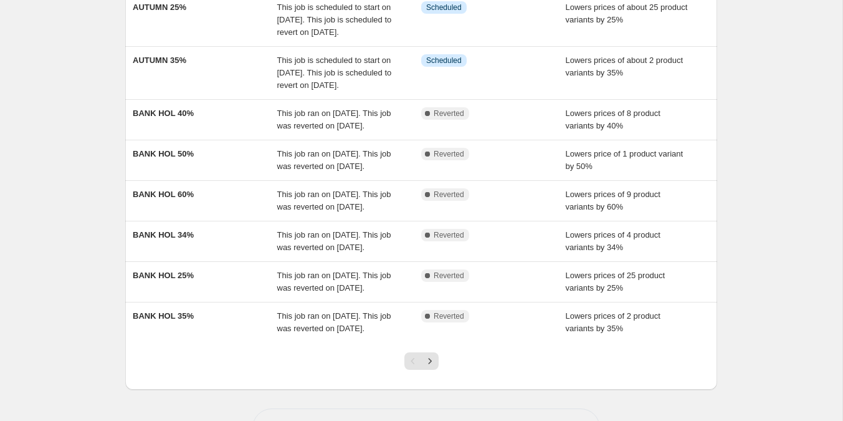
scroll to position [227, 0]
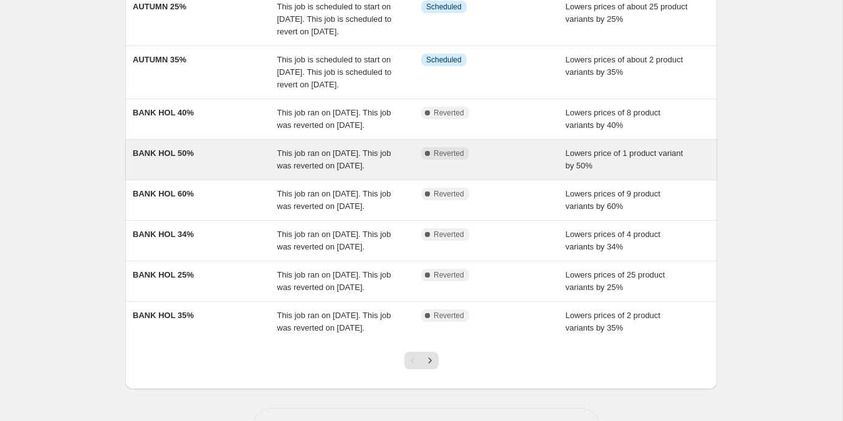
click at [204, 172] on div "BANK HOL 50%" at bounding box center [205, 159] width 145 height 25
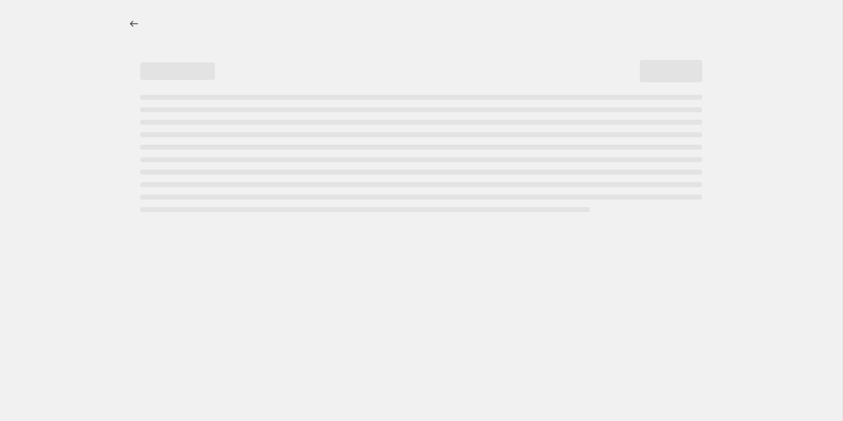
select select "percentage"
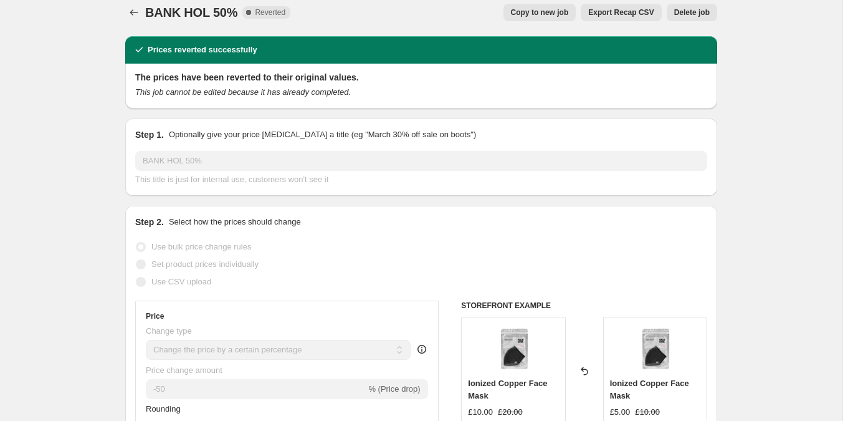
scroll to position [13, 0]
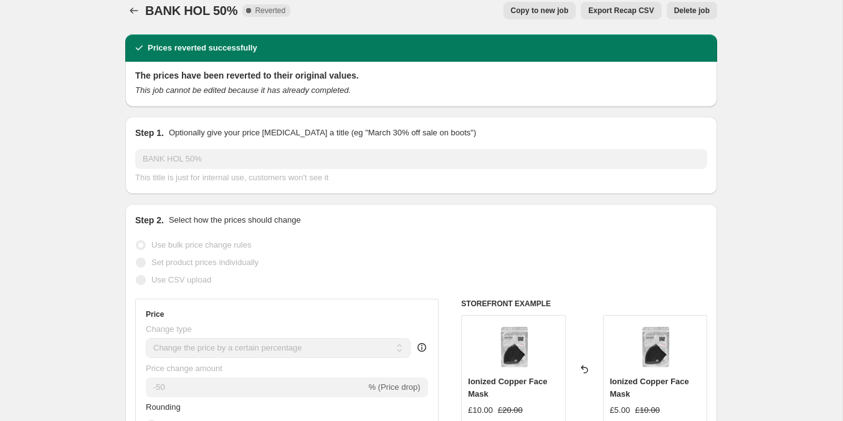
click at [529, 14] on span "Copy to new job" at bounding box center [540, 11] width 58 height 10
select select "percentage"
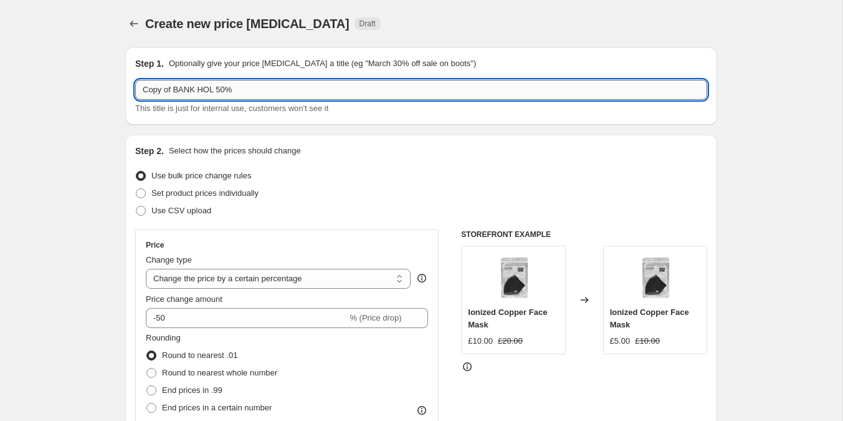
click at [214, 91] on input "Copy of BANK HOL 50%" at bounding box center [421, 90] width 572 height 20
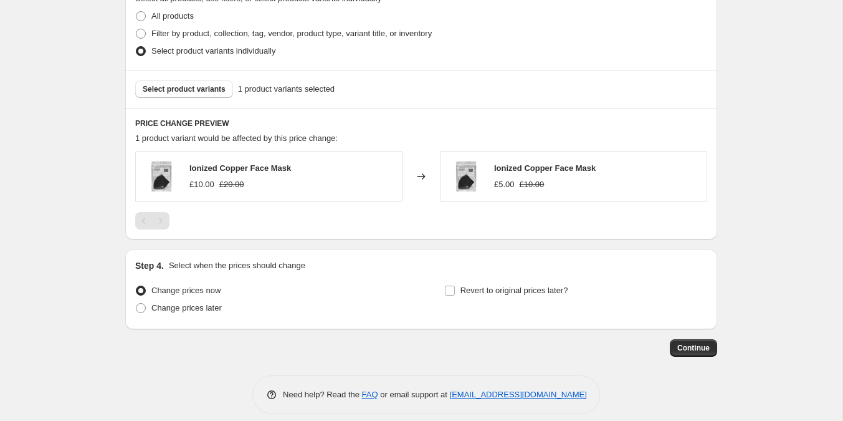
scroll to position [630, 0]
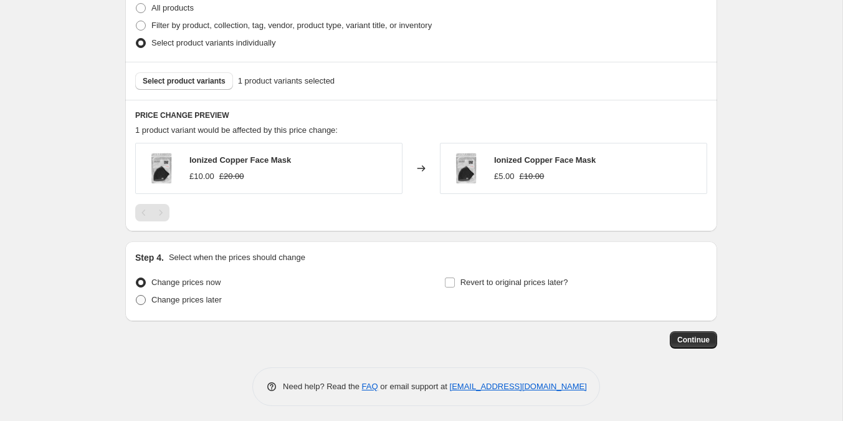
type input "AUTUMN 50%"
click at [141, 294] on span at bounding box center [140, 299] width 11 height 11
click at [137, 295] on input "Change prices later" at bounding box center [136, 295] width 1 height 1
radio input "true"
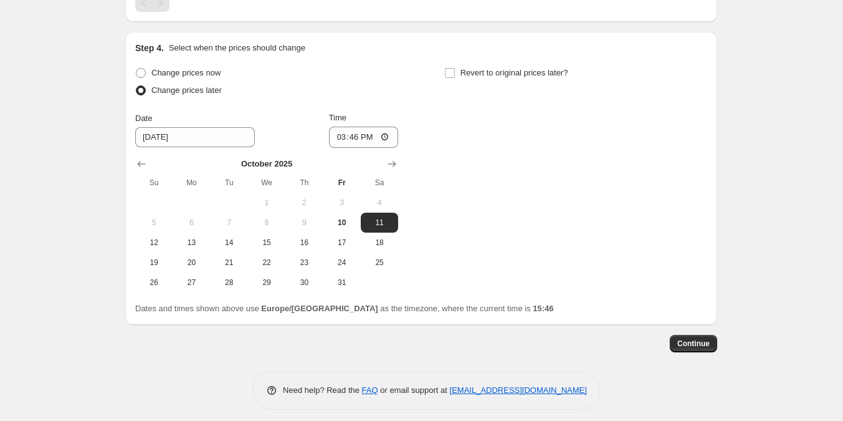
scroll to position [840, 0]
click at [350, 137] on input "15:46" at bounding box center [364, 136] width 70 height 21
type input "00:00"
click at [226, 239] on span "14" at bounding box center [229, 242] width 27 height 10
type input "10/14/2025"
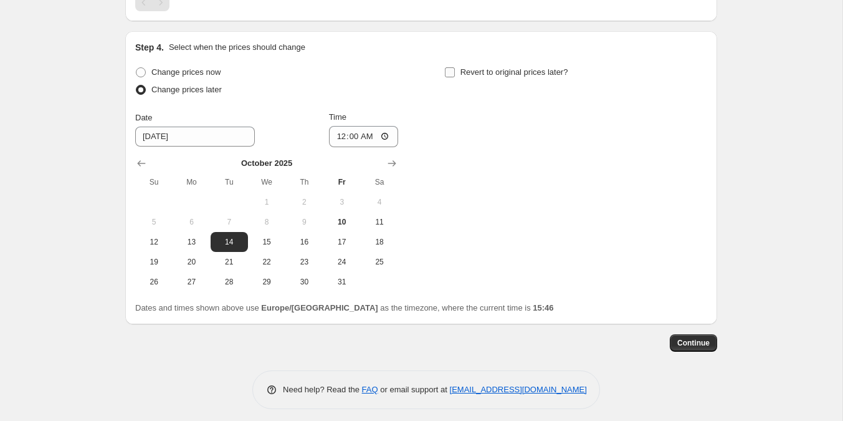
click at [446, 70] on input "Revert to original prices later?" at bounding box center [450, 72] width 10 height 10
checkbox input "true"
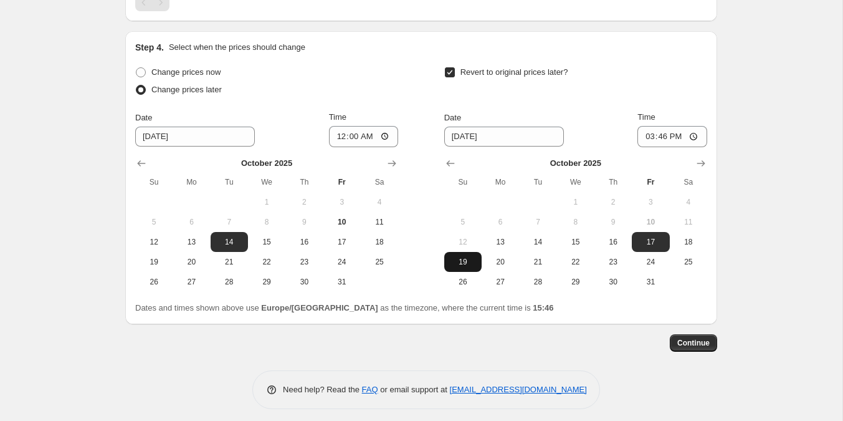
click at [466, 267] on button "19" at bounding box center [463, 262] width 37 height 20
type input "10/19/2025"
click at [656, 132] on input "15:46" at bounding box center [673, 136] width 70 height 21
type input "23:59"
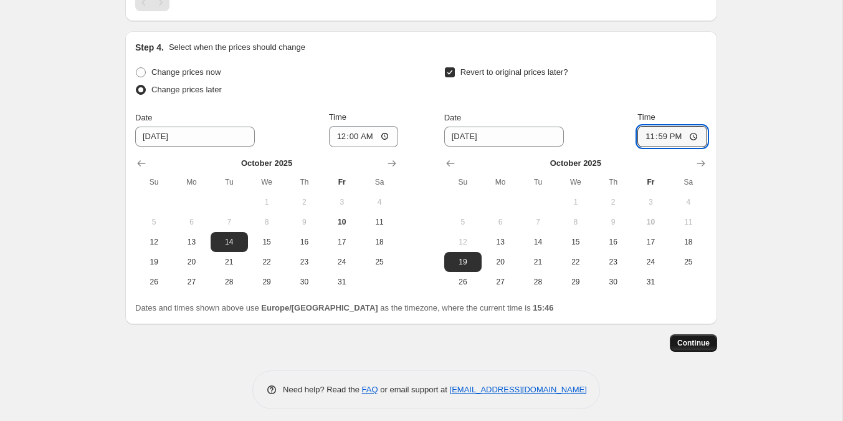
click at [695, 340] on span "Continue" at bounding box center [694, 343] width 32 height 10
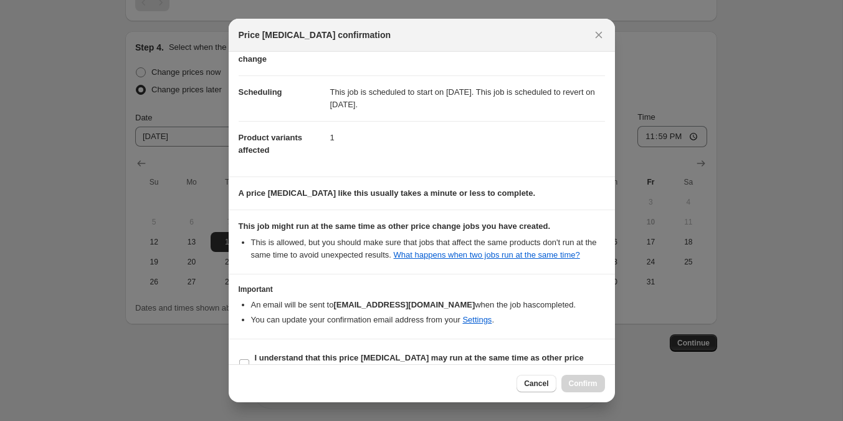
scroll to position [111, 0]
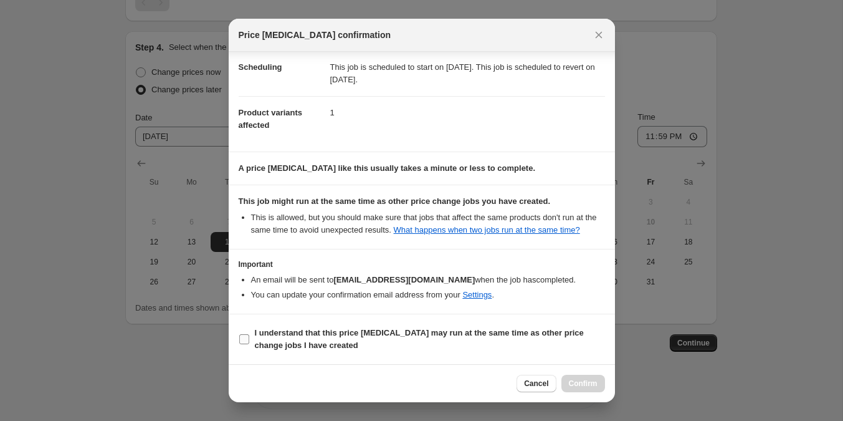
click at [469, 345] on span "I understand that this price change job may run at the same time as other price…" at bounding box center [430, 339] width 350 height 25
click at [249, 344] on input "I understand that this price change job may run at the same time as other price…" at bounding box center [244, 339] width 10 height 10
checkbox input "true"
click at [574, 381] on span "Confirm" at bounding box center [583, 383] width 29 height 10
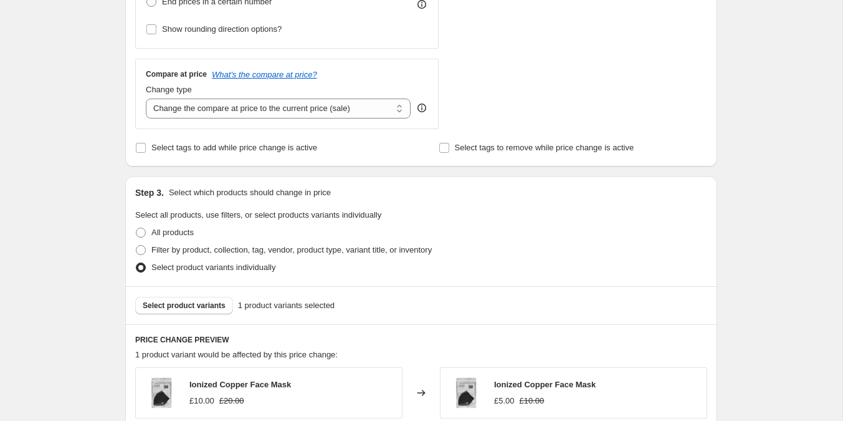
scroll to position [920, 0]
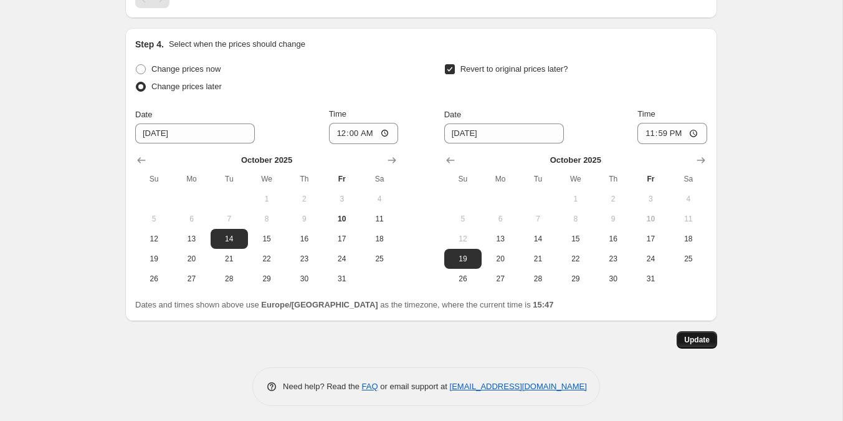
click at [679, 339] on button "Update" at bounding box center [697, 339] width 41 height 17
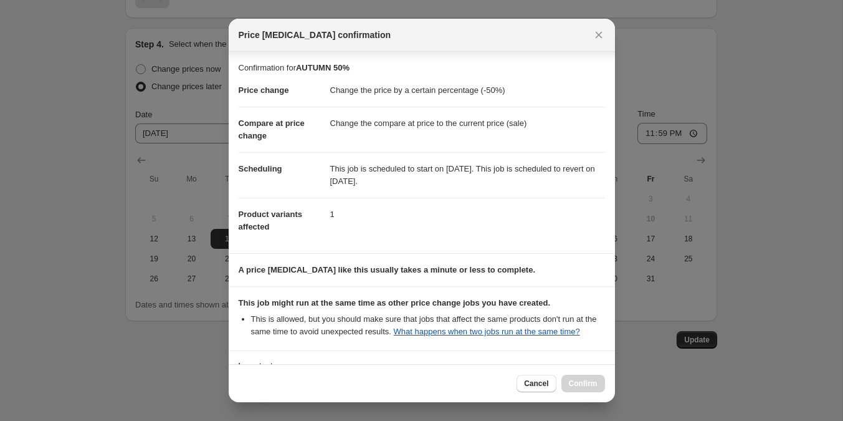
scroll to position [111, 0]
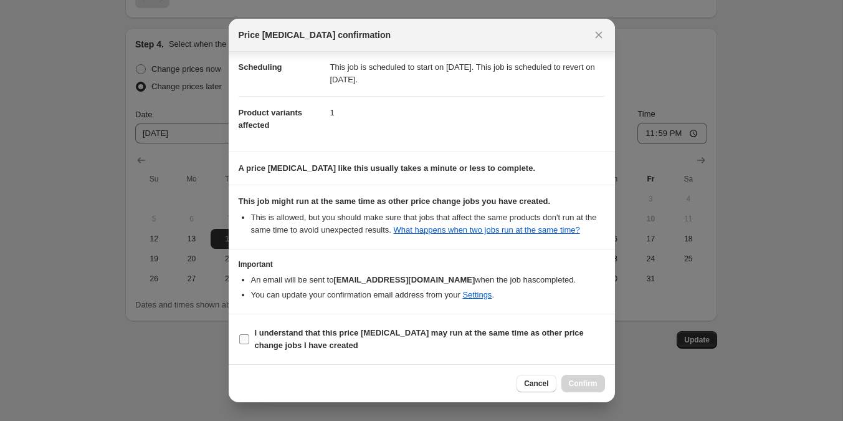
click at [348, 352] on span "I understand that this price change job may run at the same time as other price…" at bounding box center [430, 339] width 350 height 25
click at [249, 344] on input "I understand that this price change job may run at the same time as other price…" at bounding box center [244, 339] width 10 height 10
checkbox input "true"
click at [582, 388] on span "Confirm" at bounding box center [583, 383] width 29 height 10
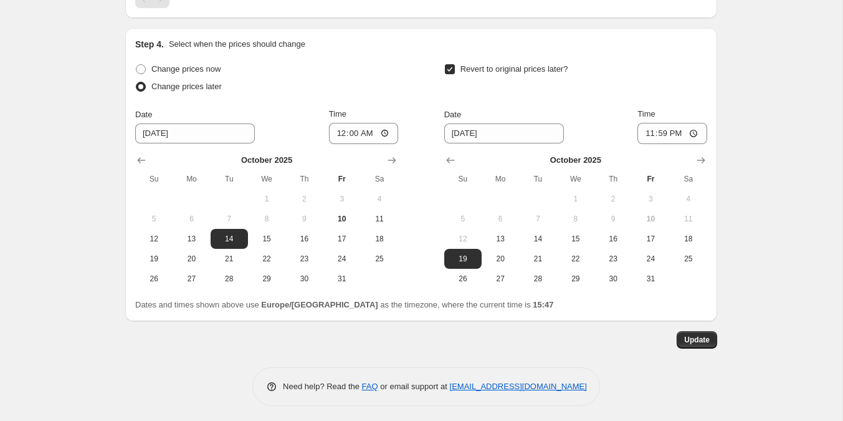
scroll to position [0, 0]
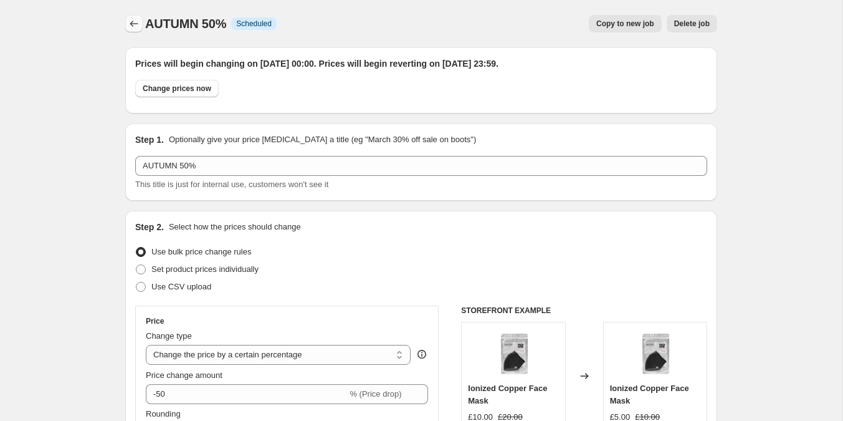
click at [132, 23] on icon "Price change jobs" at bounding box center [134, 23] width 12 height 12
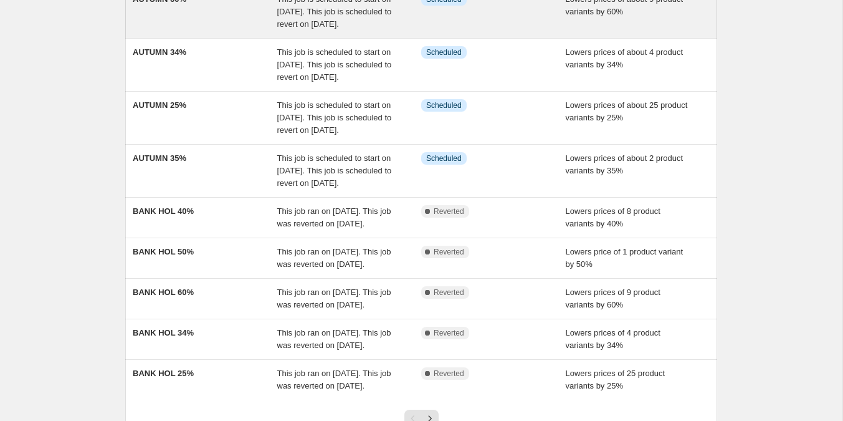
scroll to position [190, 0]
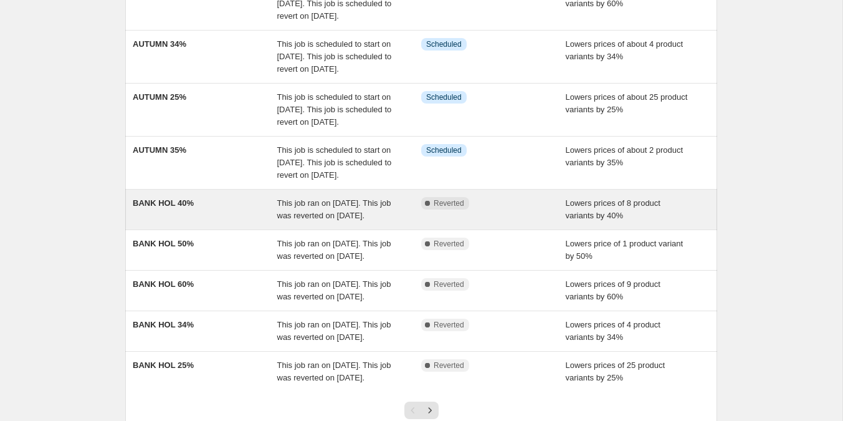
click at [338, 220] on span "This job ran on 23 August 2025. This job was reverted on 2 September 2025." at bounding box center [334, 209] width 114 height 22
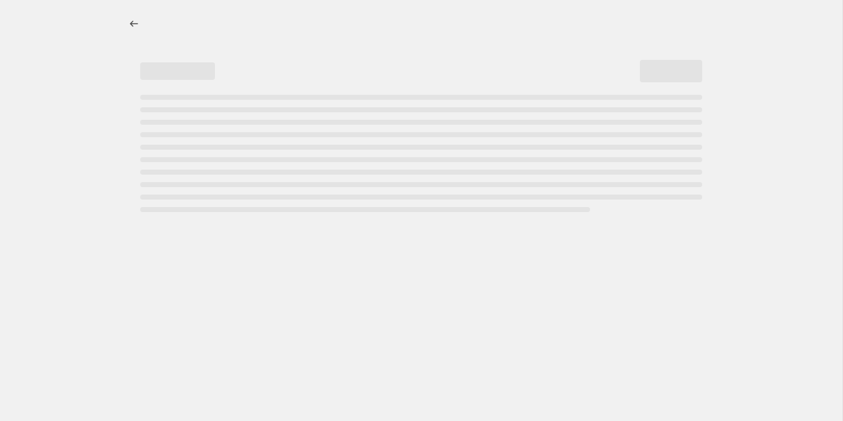
select select "percentage"
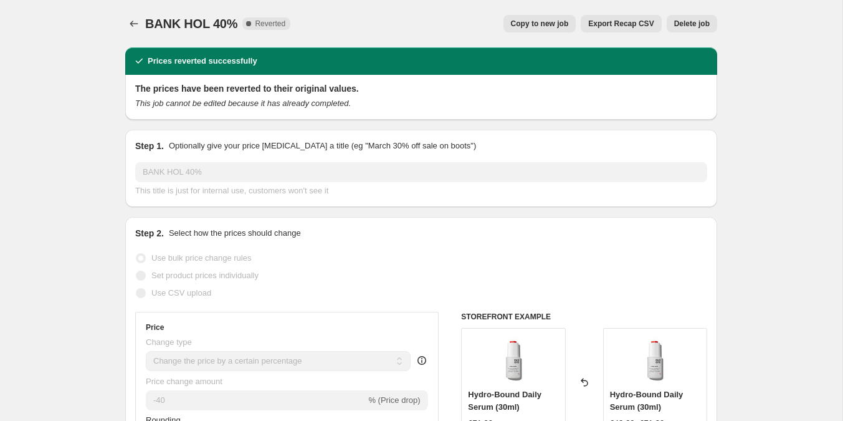
click at [562, 21] on span "Copy to new job" at bounding box center [540, 24] width 58 height 10
select select "percentage"
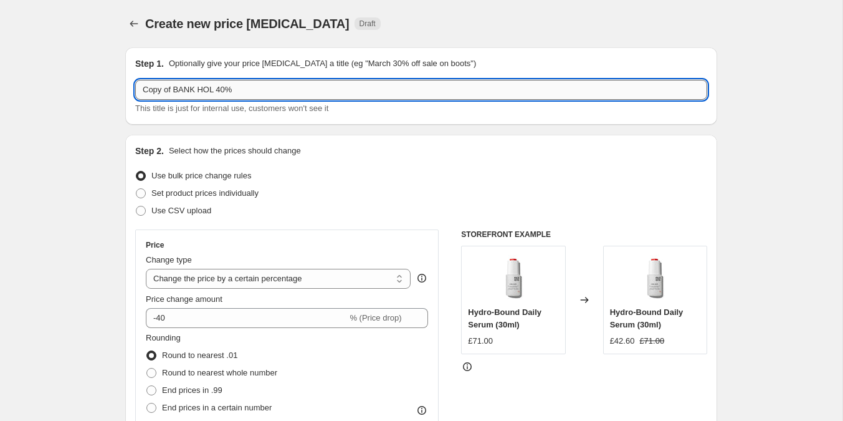
click at [216, 92] on input "Copy of BANK HOL 40%" at bounding box center [421, 90] width 572 height 20
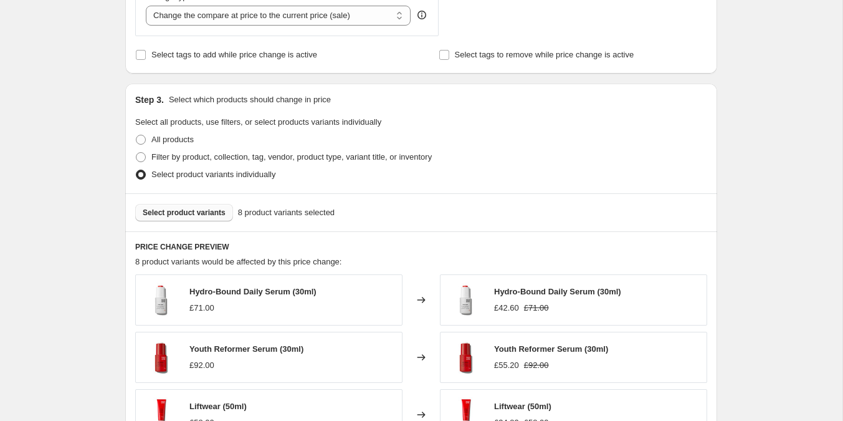
scroll to position [858, 0]
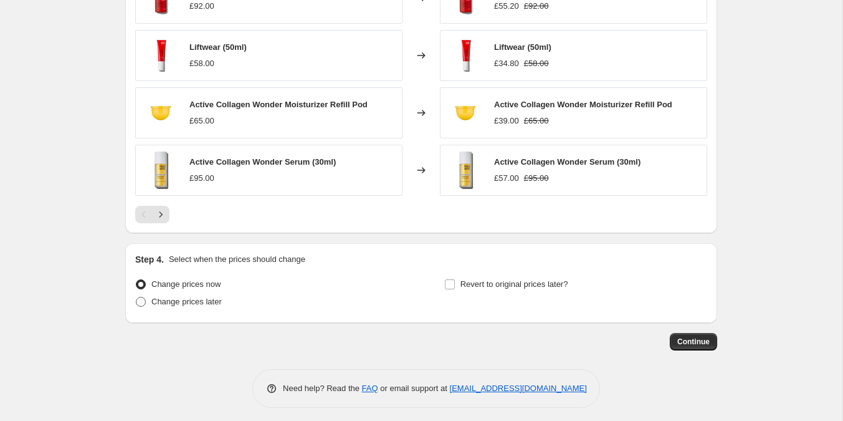
type input "AUTUMN 40%"
click at [142, 297] on span at bounding box center [141, 302] width 10 height 10
click at [137, 297] on input "Change prices later" at bounding box center [136, 297] width 1 height 1
radio input "true"
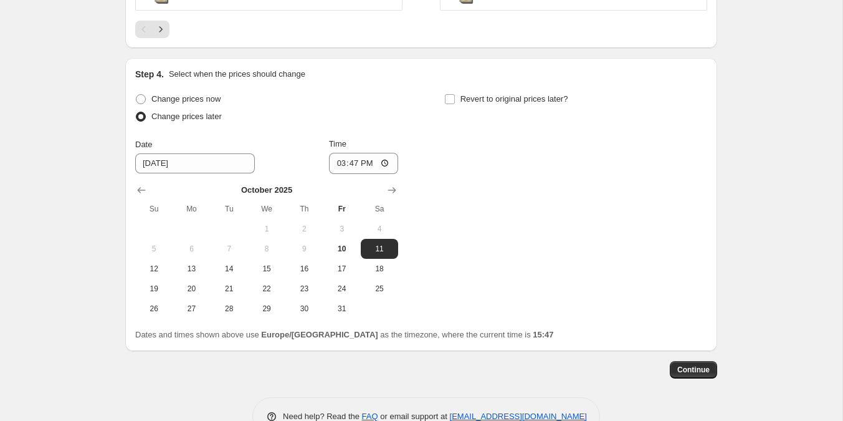
scroll to position [1070, 0]
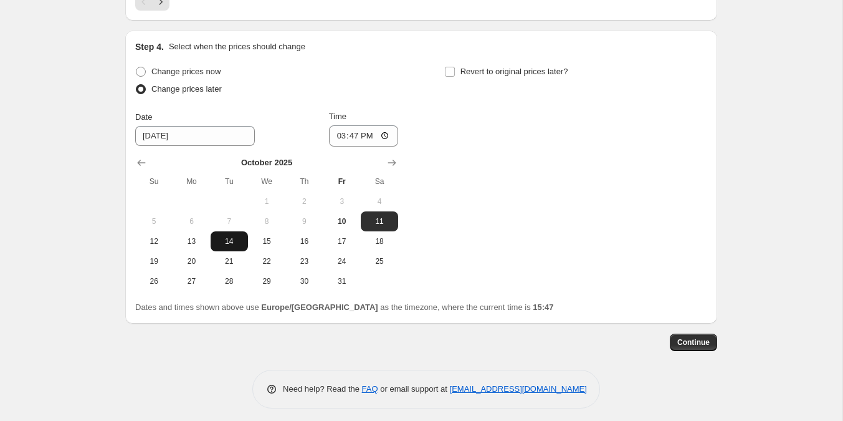
click at [221, 236] on span "14" at bounding box center [229, 241] width 27 height 10
type input "10/14/2025"
click at [348, 132] on input "15:47" at bounding box center [364, 135] width 70 height 21
type input "00:00"
click at [453, 67] on input "Revert to original prices later?" at bounding box center [450, 72] width 10 height 10
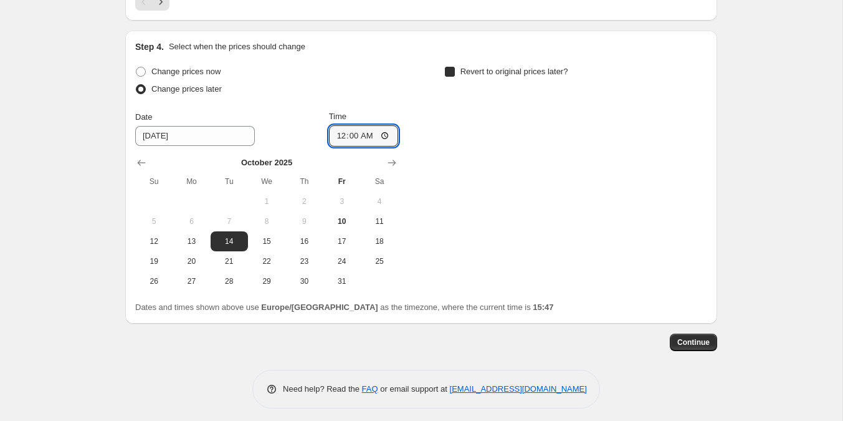
checkbox input "true"
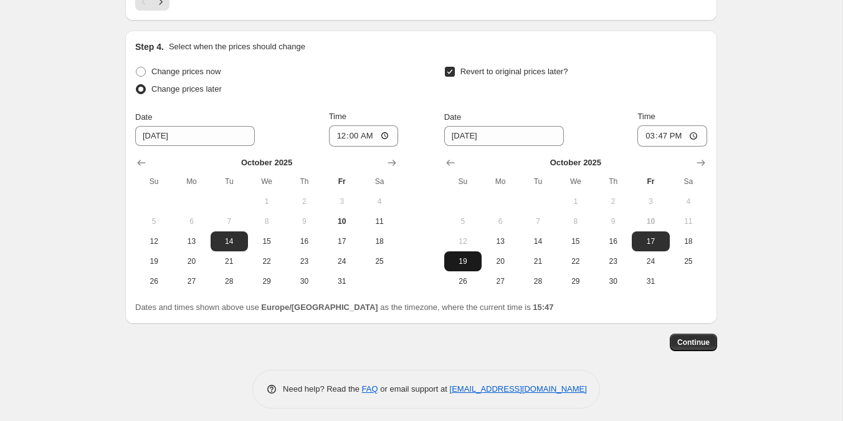
click at [466, 256] on span "19" at bounding box center [462, 261] width 27 height 10
type input "10/19/2025"
click at [666, 125] on input "15:47" at bounding box center [673, 135] width 70 height 21
type input "23:59"
click at [690, 337] on span "Continue" at bounding box center [694, 342] width 32 height 10
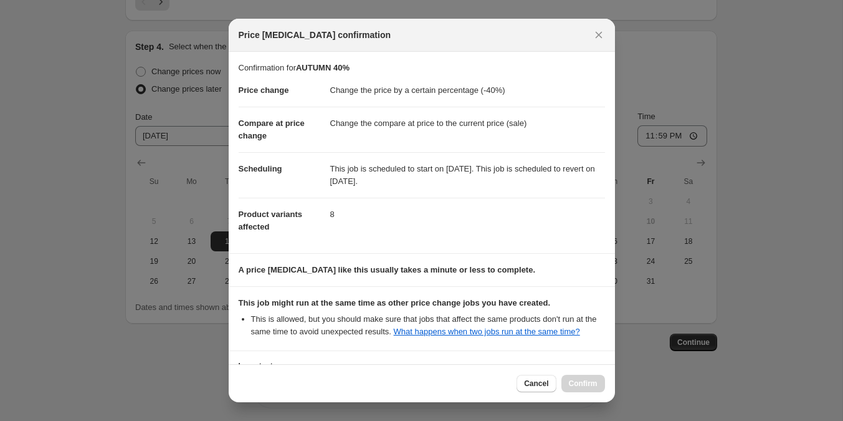
scroll to position [111, 0]
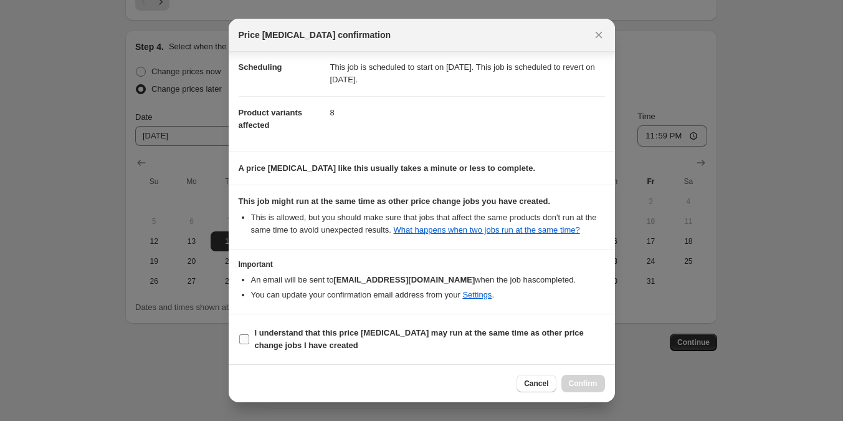
click at [382, 329] on b "I understand that this price change job may run at the same time as other price…" at bounding box center [419, 339] width 329 height 22
click at [249, 334] on input "I understand that this price change job may run at the same time as other price…" at bounding box center [244, 339] width 10 height 10
checkbox input "true"
click at [572, 382] on span "Confirm" at bounding box center [583, 383] width 29 height 10
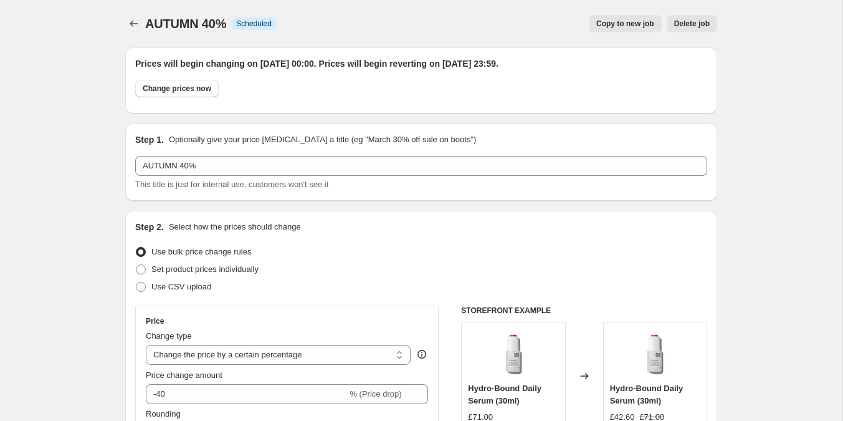
scroll to position [1070, 0]
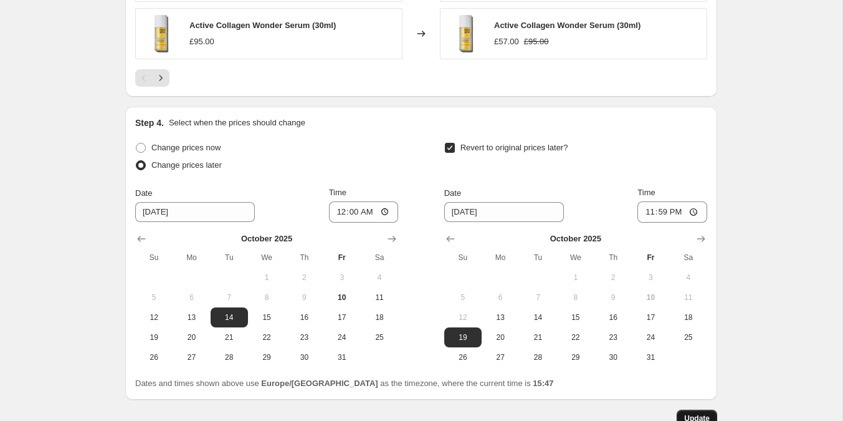
click at [701, 416] on span "Update" at bounding box center [698, 418] width 26 height 10
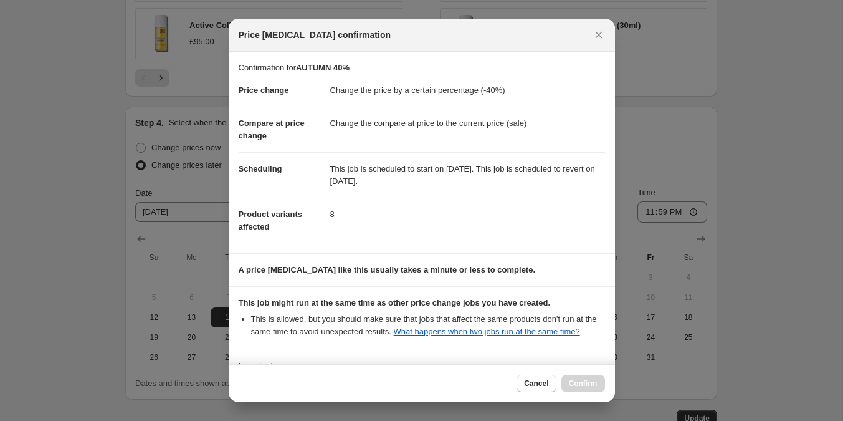
scroll to position [111, 0]
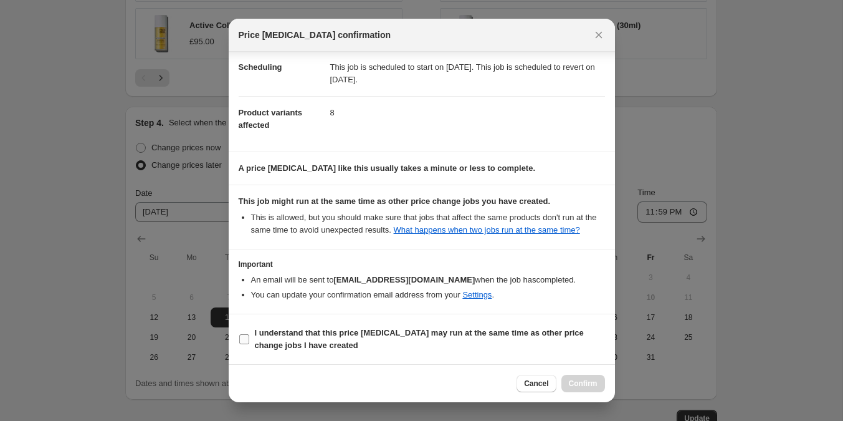
click at [342, 346] on span "I understand that this price change job may run at the same time as other price…" at bounding box center [430, 339] width 350 height 25
click at [249, 344] on input "I understand that this price change job may run at the same time as other price…" at bounding box center [244, 339] width 10 height 10
checkbox input "true"
click at [584, 378] on button "Confirm" at bounding box center [584, 383] width 44 height 17
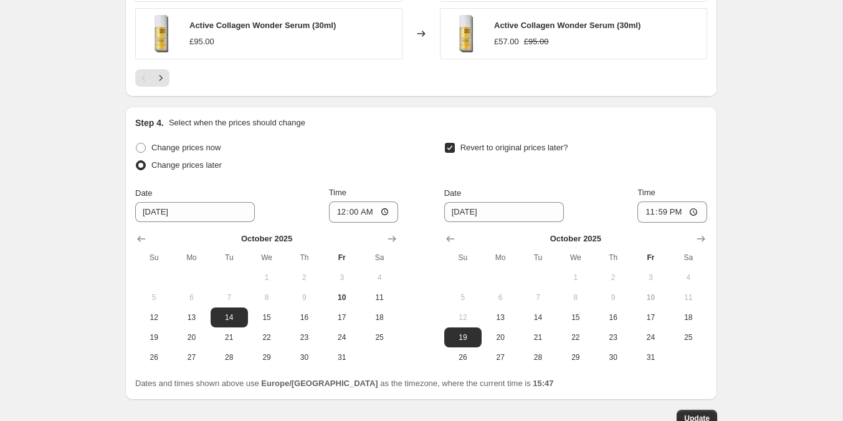
scroll to position [0, 0]
